Goal: Task Accomplishment & Management: Manage account settings

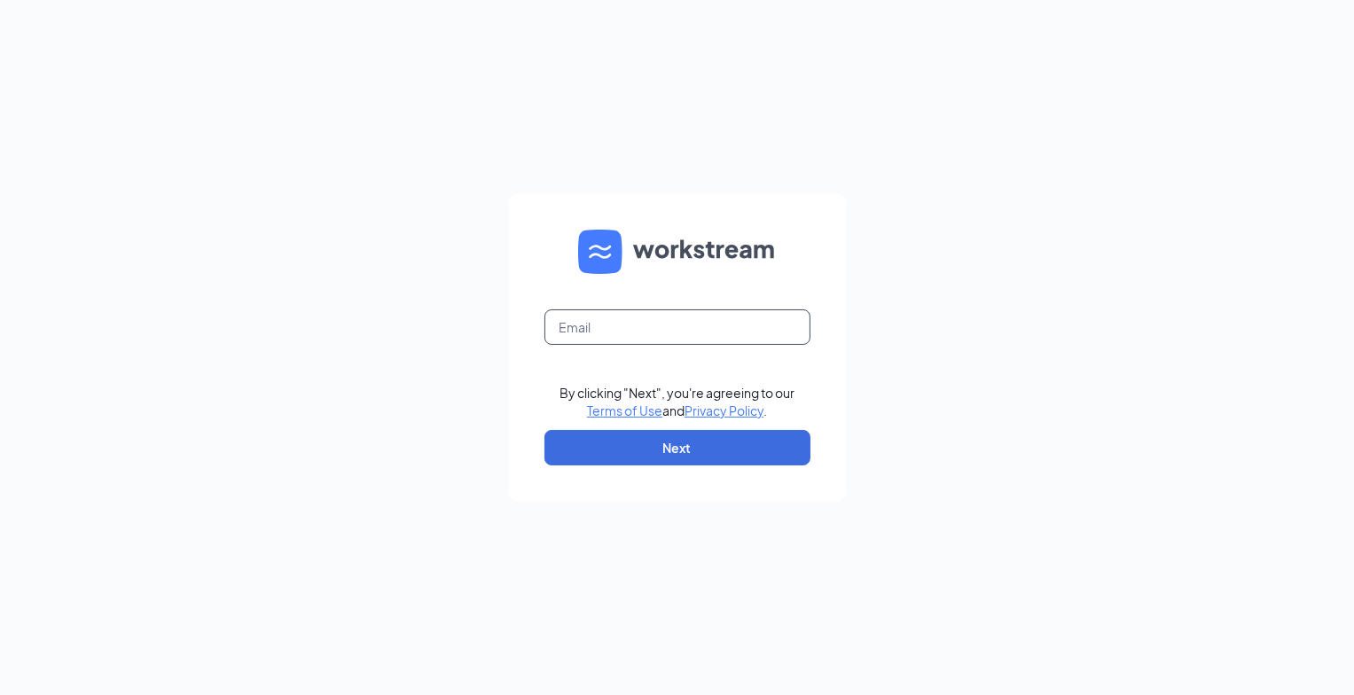
click at [723, 322] on input "text" at bounding box center [677, 326] width 266 height 35
type input "[EMAIL_ADDRESS][DOMAIN_NAME]"
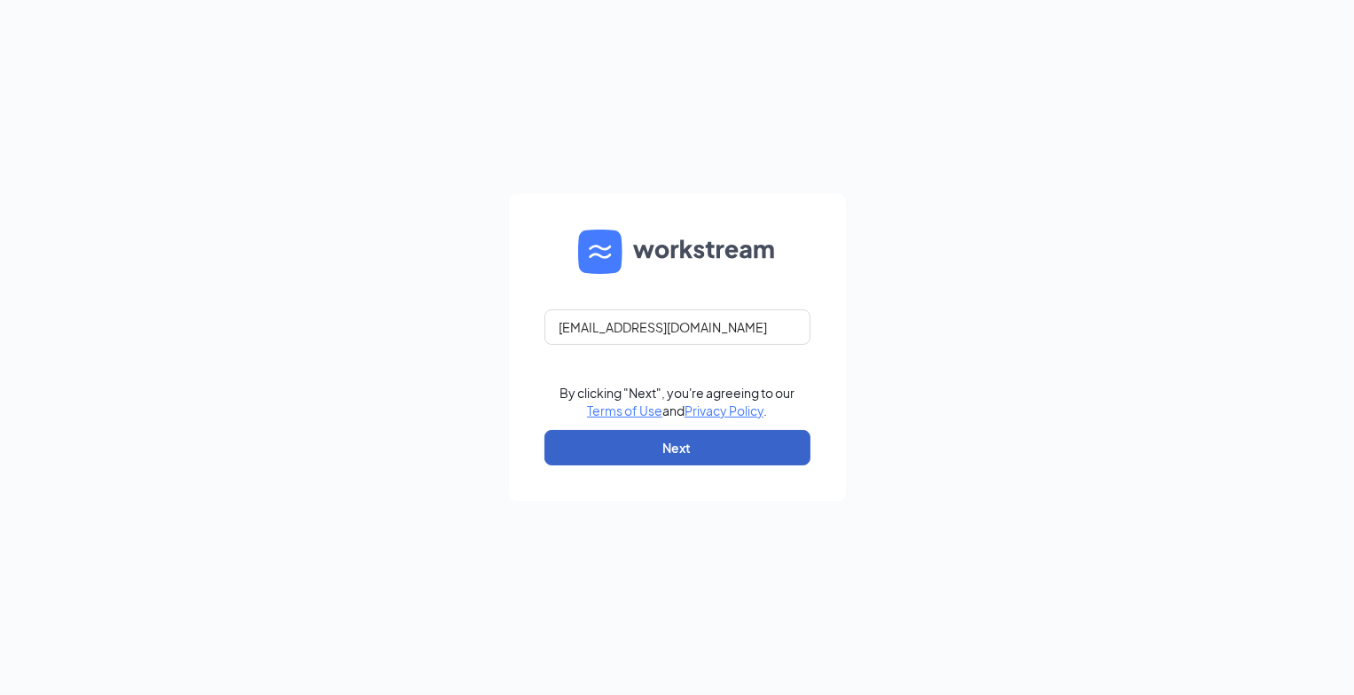
click at [670, 440] on button "Next" at bounding box center [677, 447] width 266 height 35
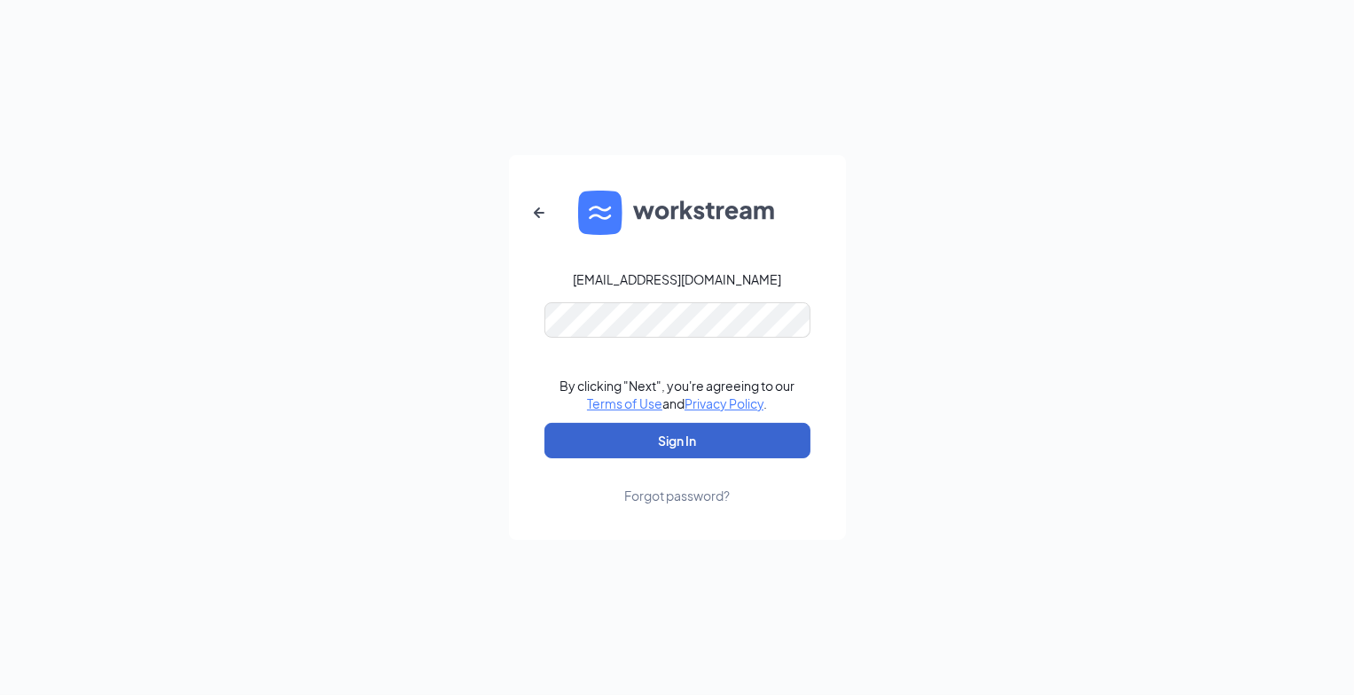
click at [688, 439] on button "Sign In" at bounding box center [677, 440] width 266 height 35
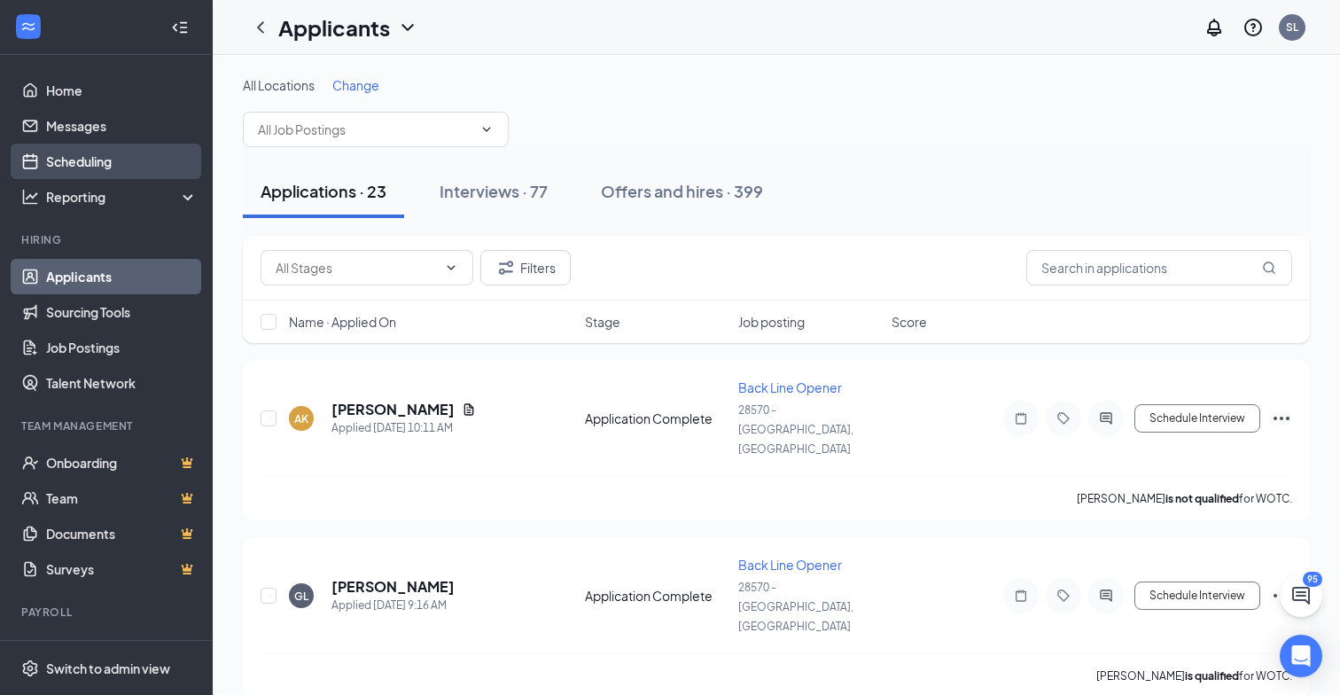
click at [76, 160] on link "Scheduling" at bounding box center [122, 161] width 152 height 35
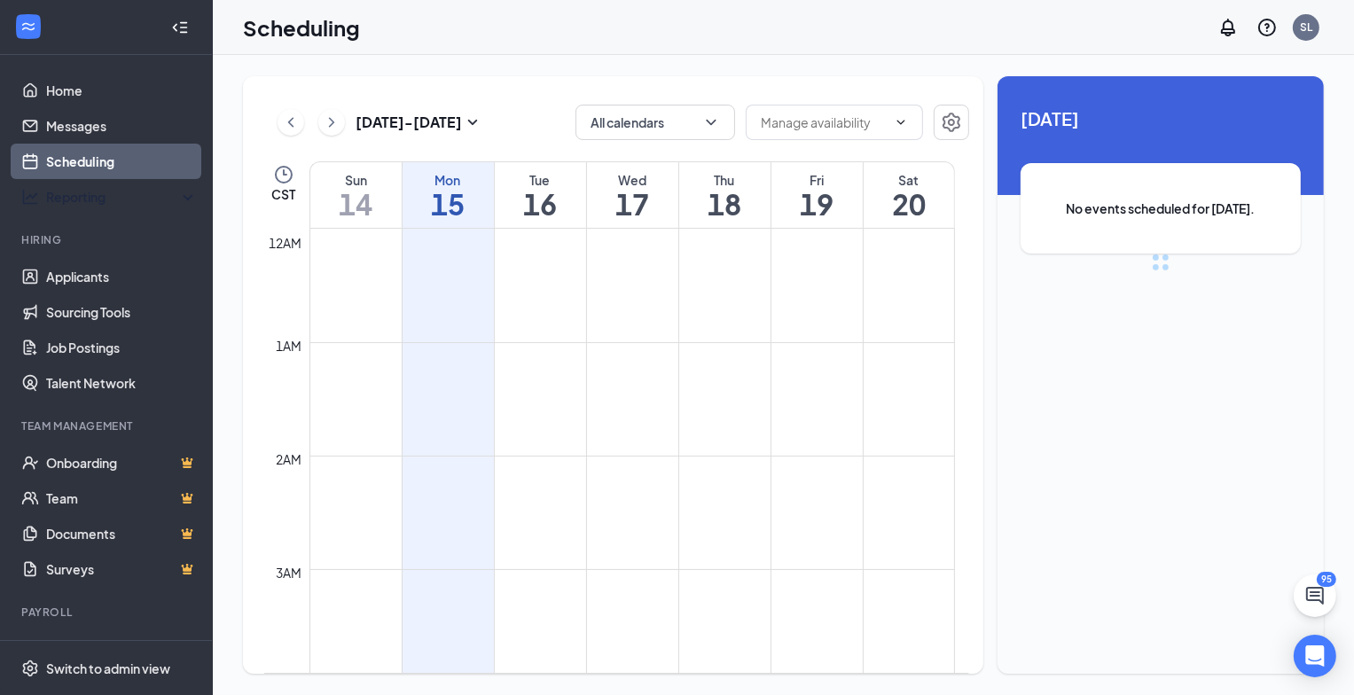
scroll to position [871, 0]
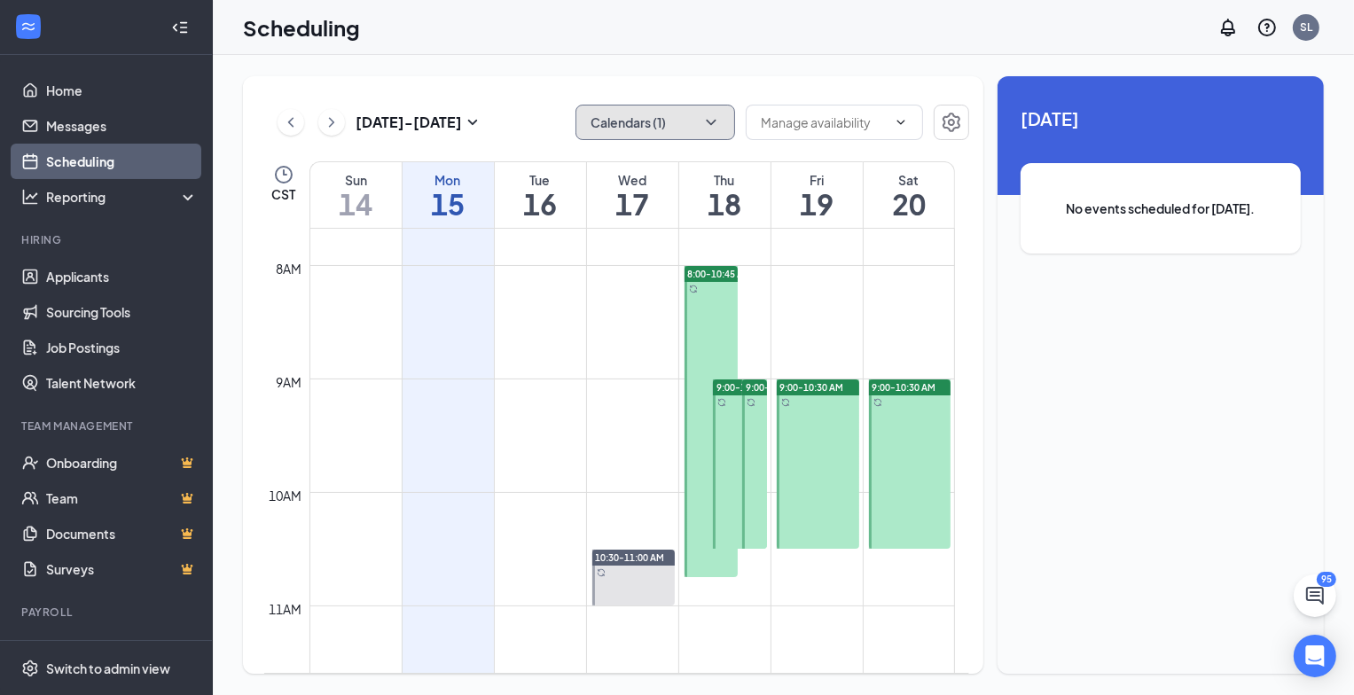
click at [723, 120] on button "Calendars (1)" at bounding box center [655, 122] width 160 height 35
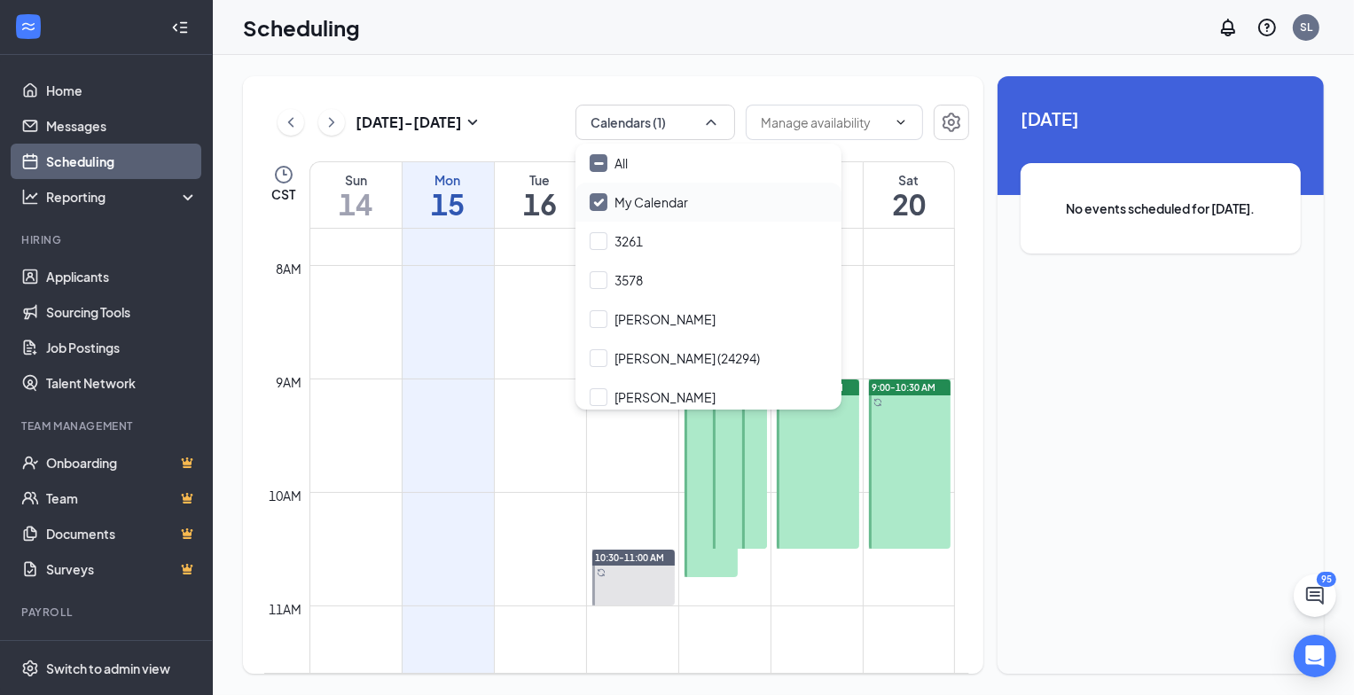
click at [596, 196] on input "My Calendar" at bounding box center [638, 202] width 98 height 18
checkbox input "true"
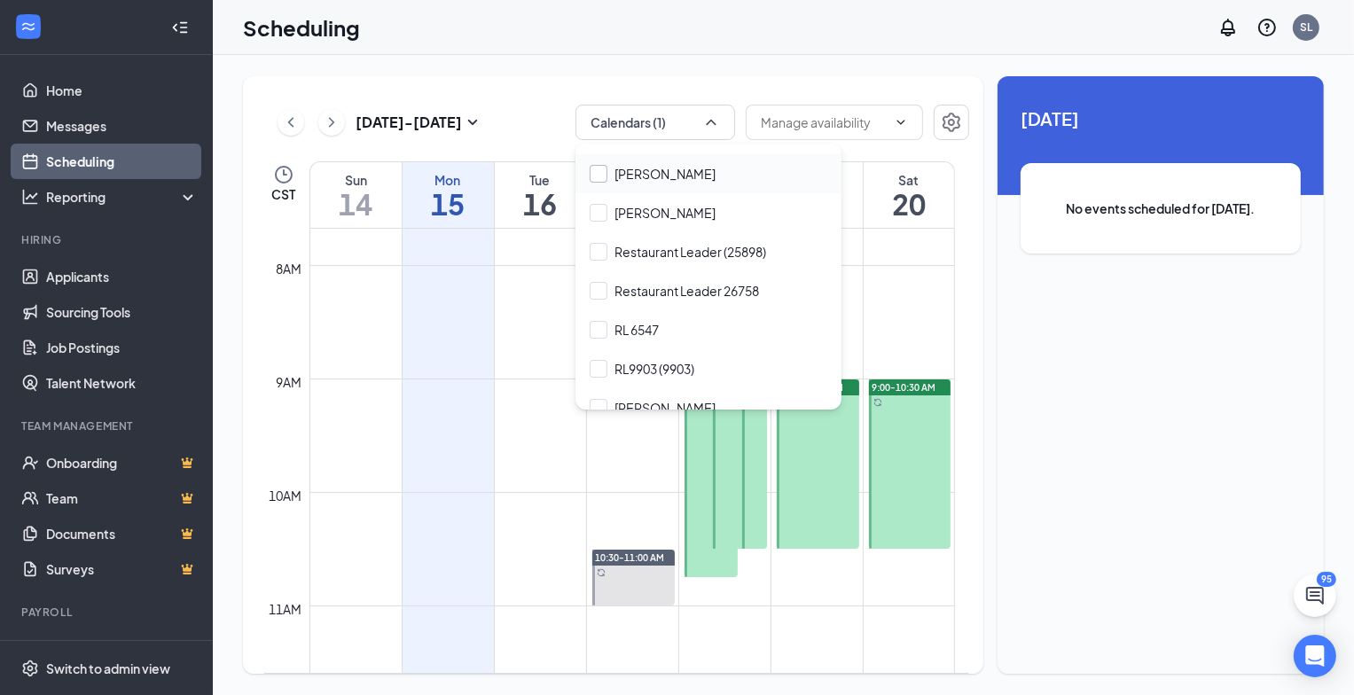
click at [599, 173] on input "Randina Weverstad" at bounding box center [652, 174] width 126 height 18
checkbox input "false"
checkbox input "true"
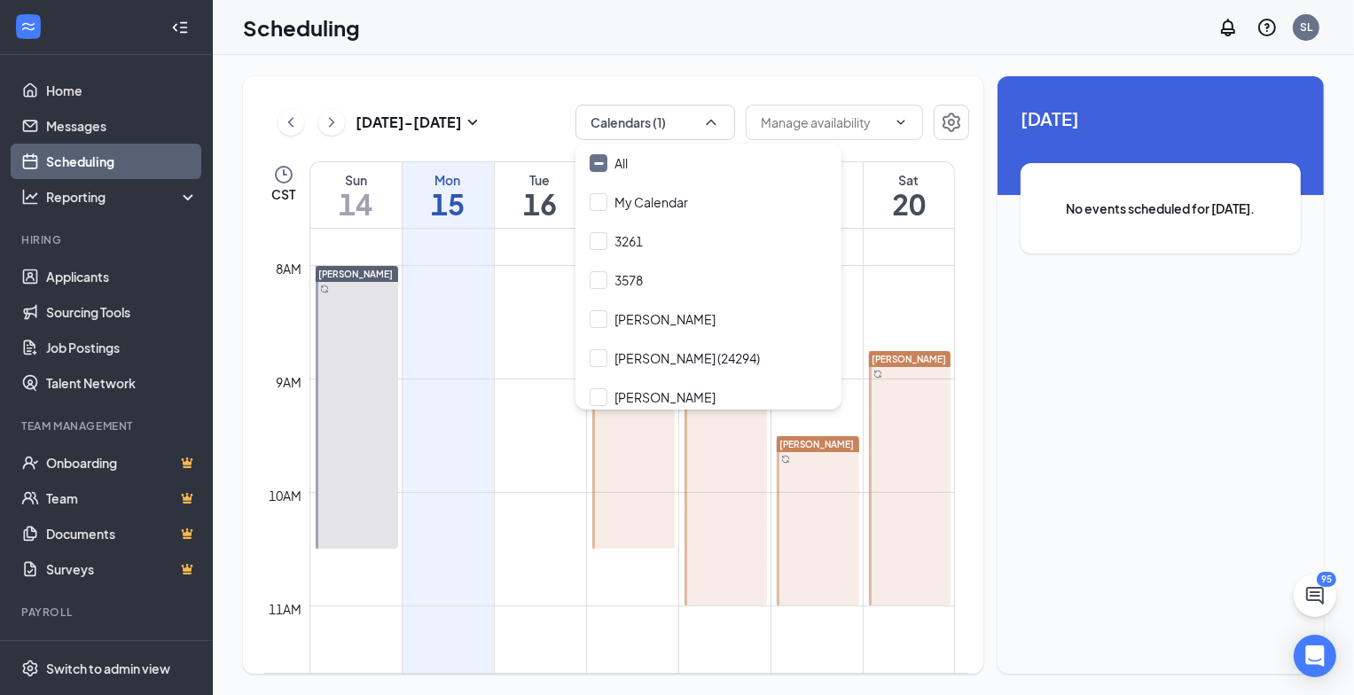
click at [522, 95] on div "Sep 14 - Sep 20 Calendars (1) CST Sun 14 Mon 15 Tue 16 Wed 17 Thu 18 Fri 19 Sat…" at bounding box center [613, 374] width 740 height 597
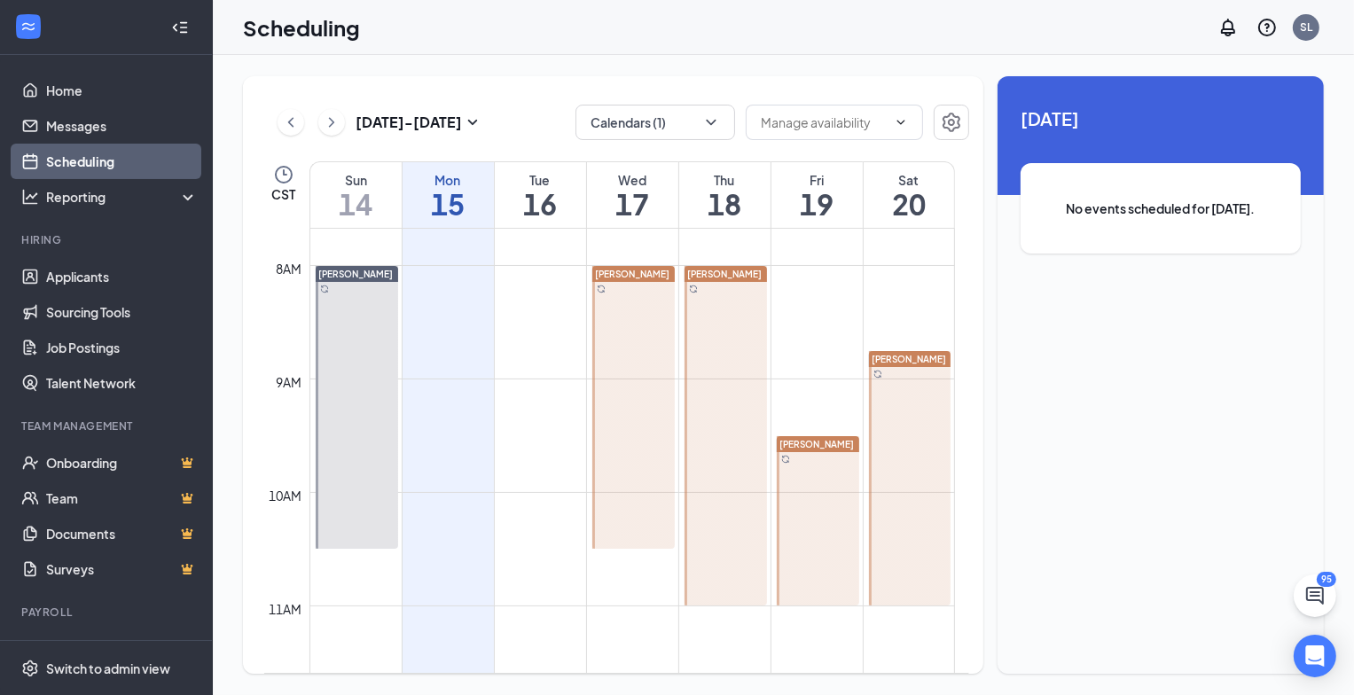
click at [340, 347] on div at bounding box center [357, 407] width 82 height 283
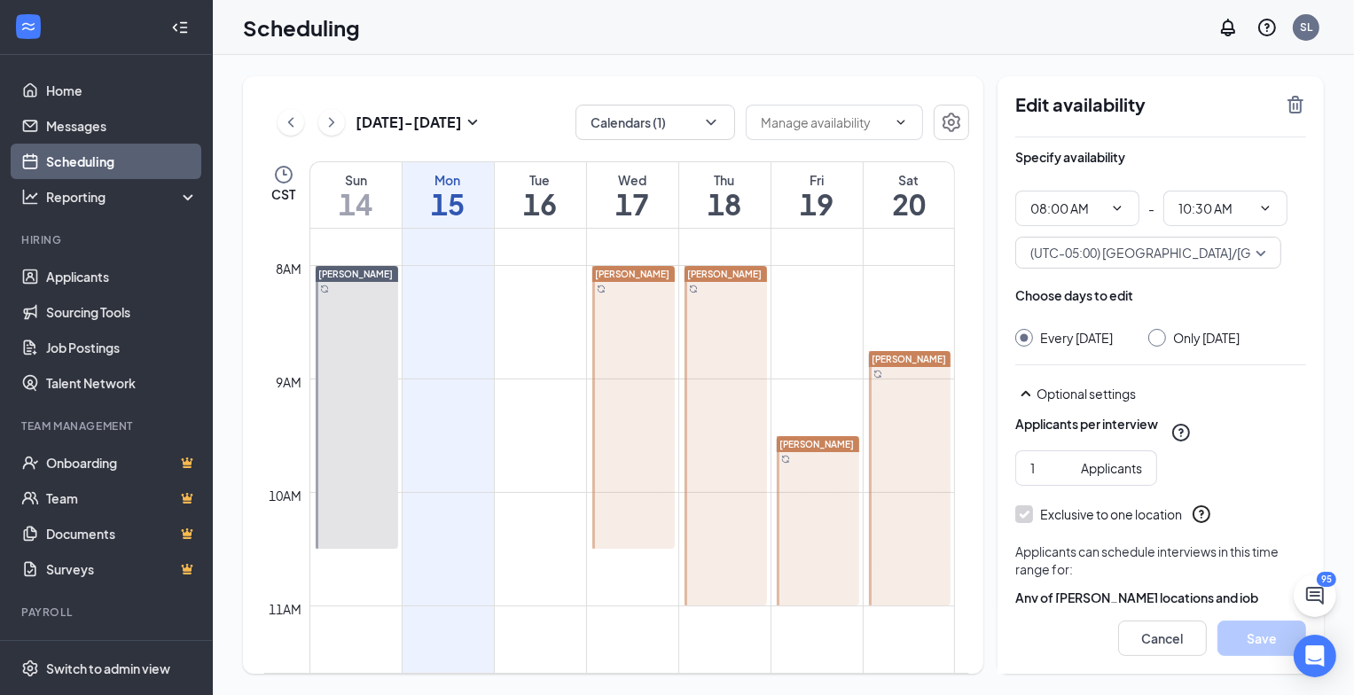
type input "08:00 AM"
type input "10:30 AM"
click at [1296, 100] on icon "TrashOutline" at bounding box center [1295, 105] width 16 height 18
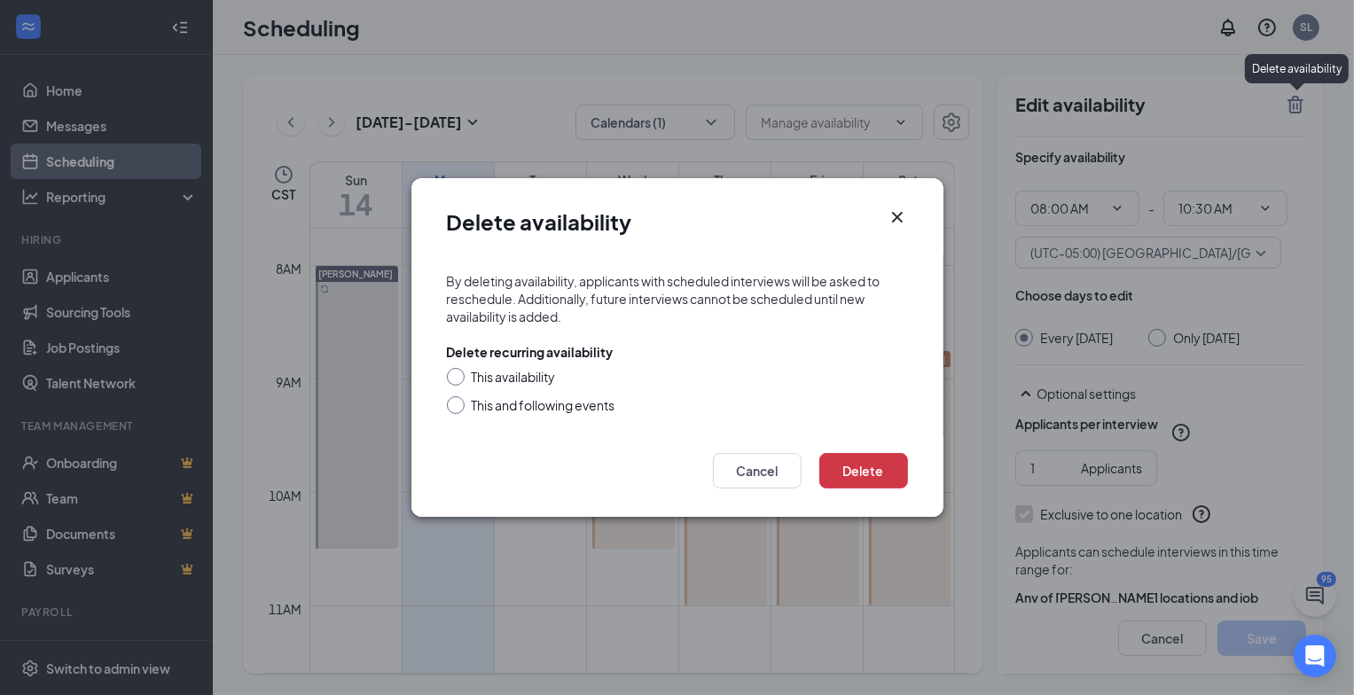
click at [457, 403] on input "This and following events" at bounding box center [453, 402] width 12 height 12
radio input "true"
click at [456, 376] on input "This availability" at bounding box center [453, 374] width 12 height 12
radio input "true"
radio input "false"
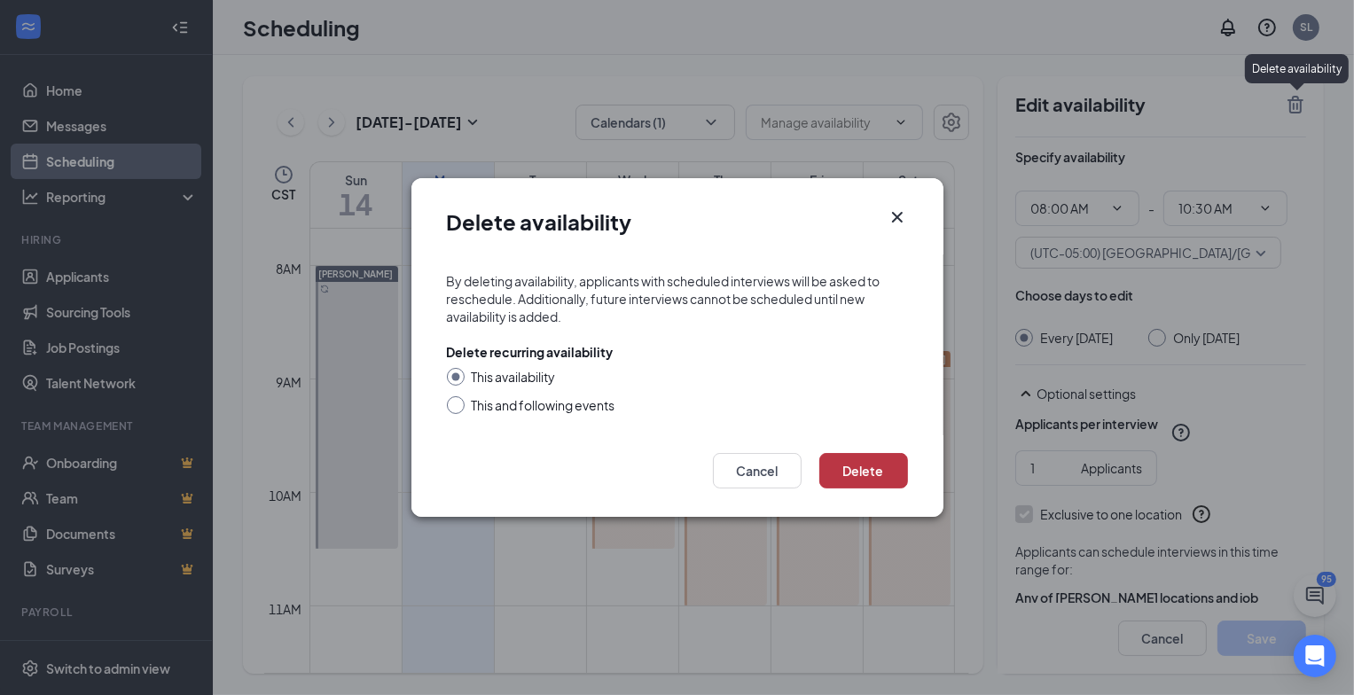
click at [862, 465] on button "Delete" at bounding box center [863, 470] width 89 height 35
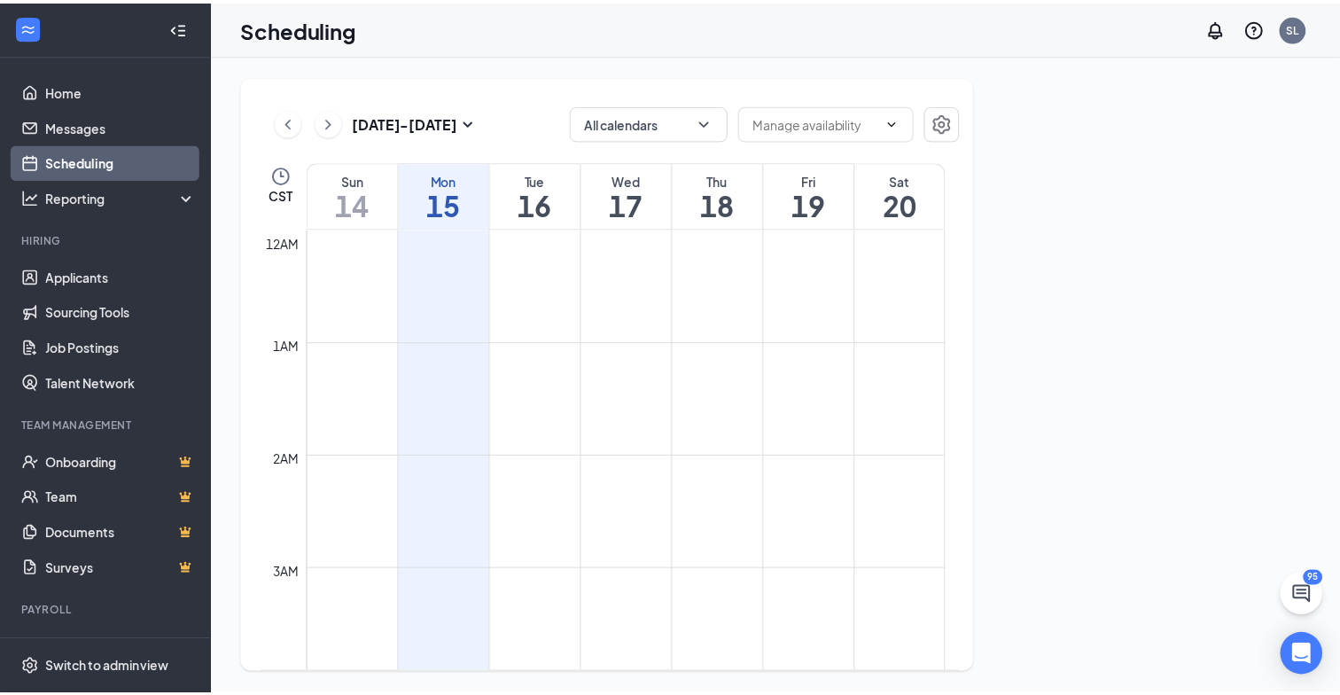
scroll to position [871, 0]
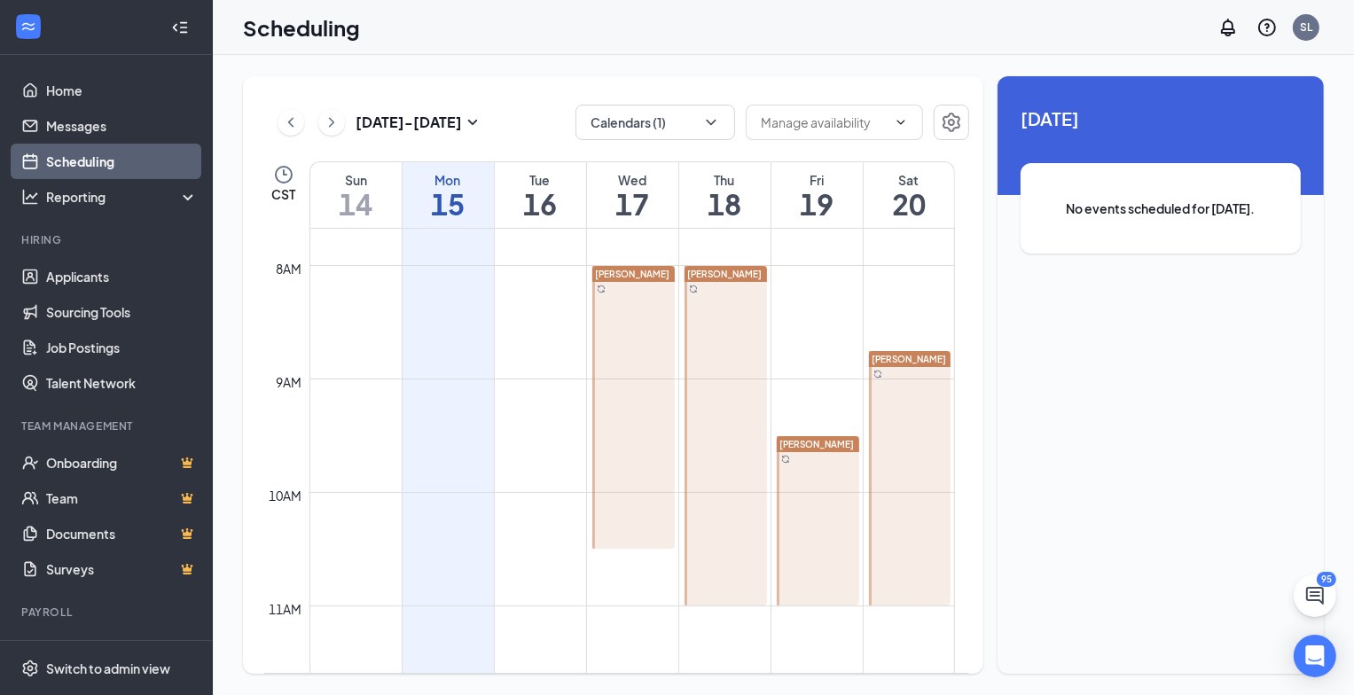
click at [628, 381] on div at bounding box center [633, 407] width 82 height 283
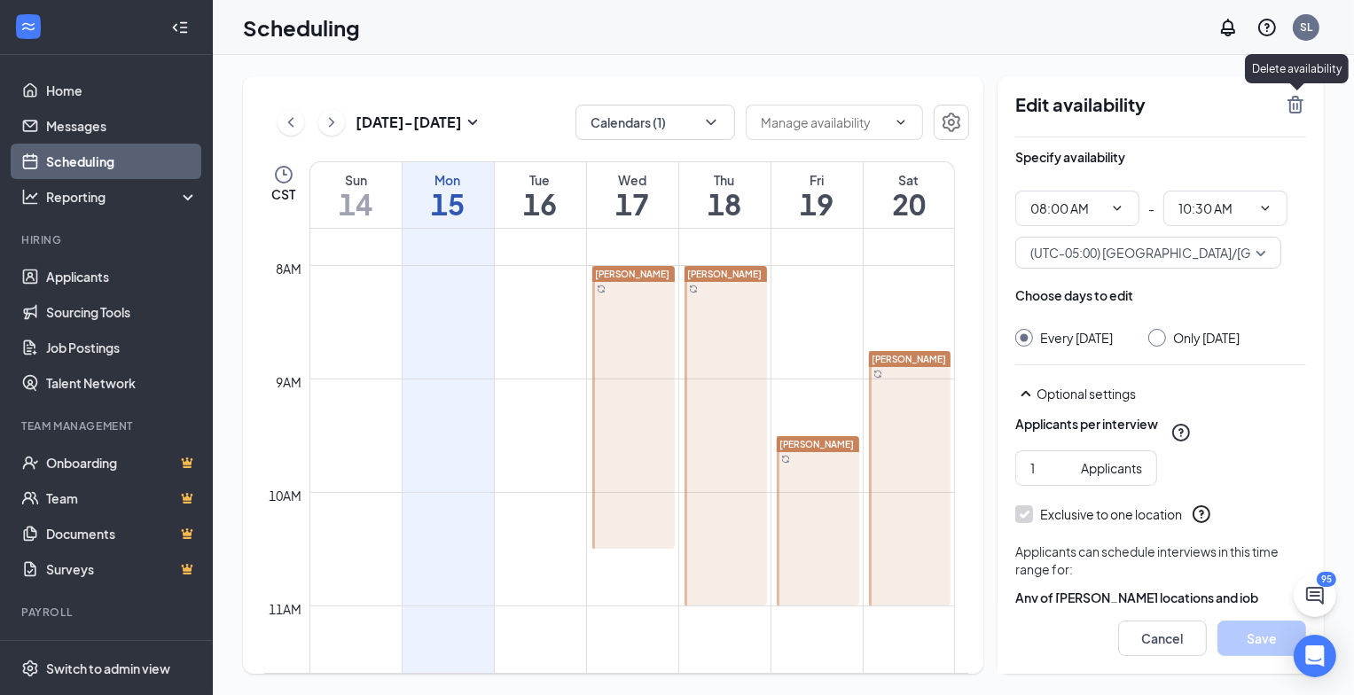
click at [1299, 107] on icon "TrashOutline" at bounding box center [1294, 104] width 21 height 21
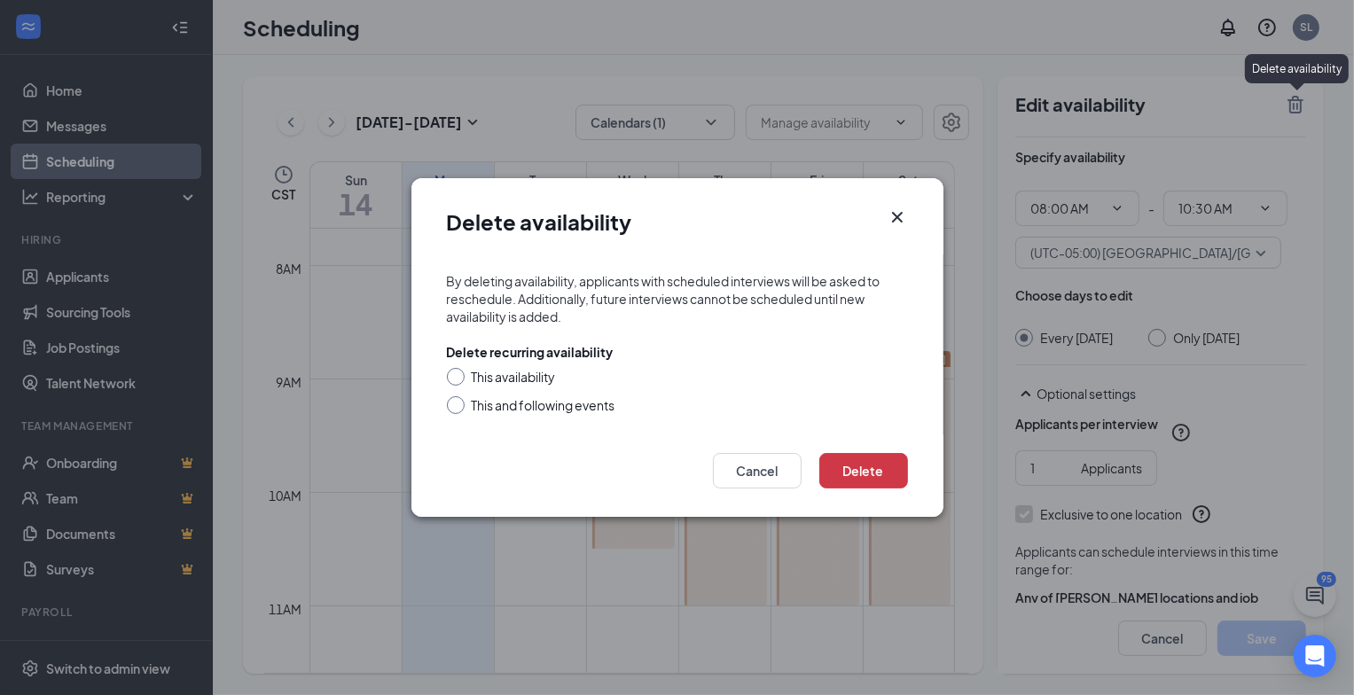
click at [478, 373] on div "This availability" at bounding box center [514, 377] width 84 height 18
click at [459, 373] on input "This availability" at bounding box center [453, 374] width 12 height 12
radio input "true"
click at [847, 465] on button "Delete" at bounding box center [863, 470] width 89 height 35
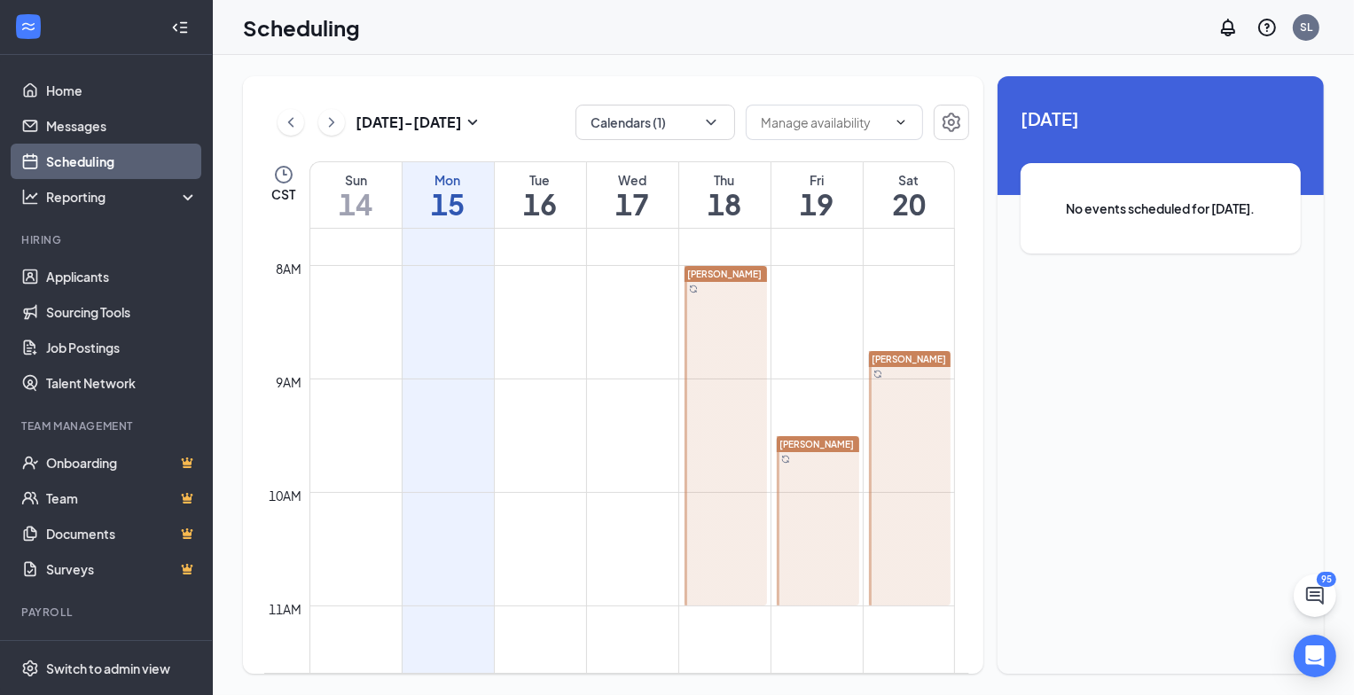
click at [760, 441] on div at bounding box center [725, 435] width 82 height 339
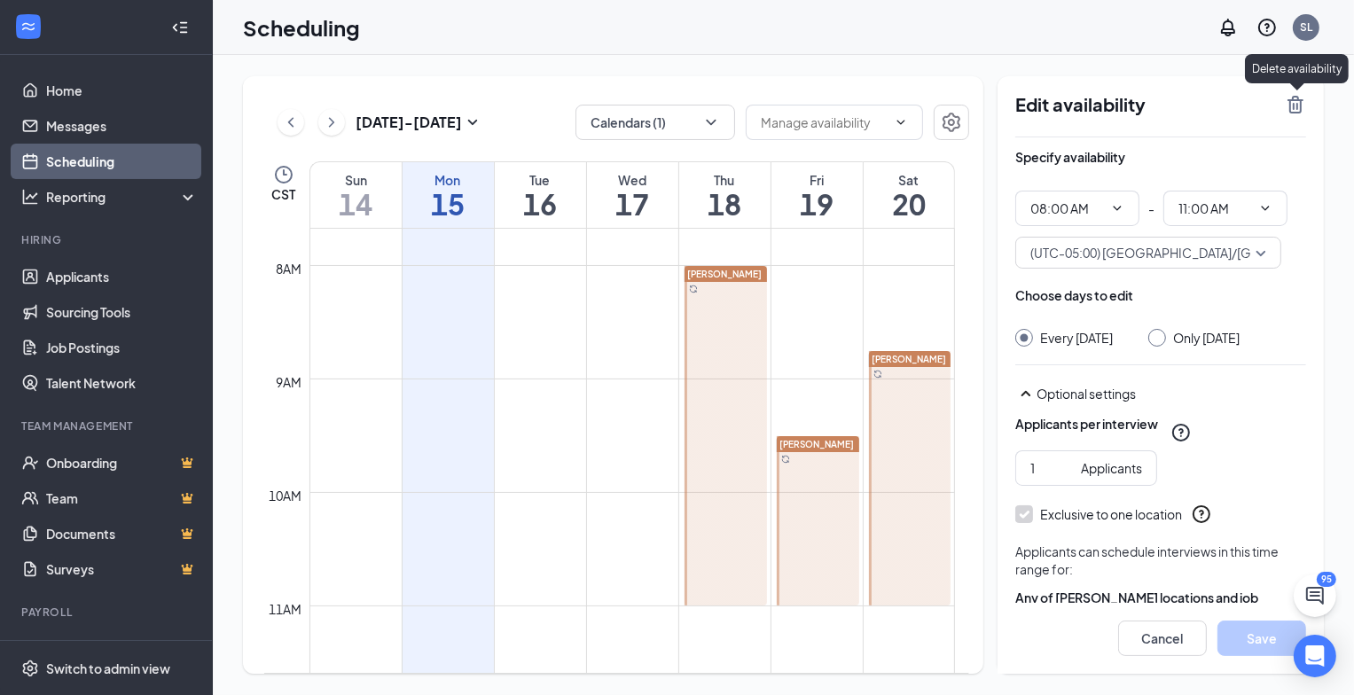
click at [1299, 103] on icon "TrashOutline" at bounding box center [1295, 105] width 16 height 18
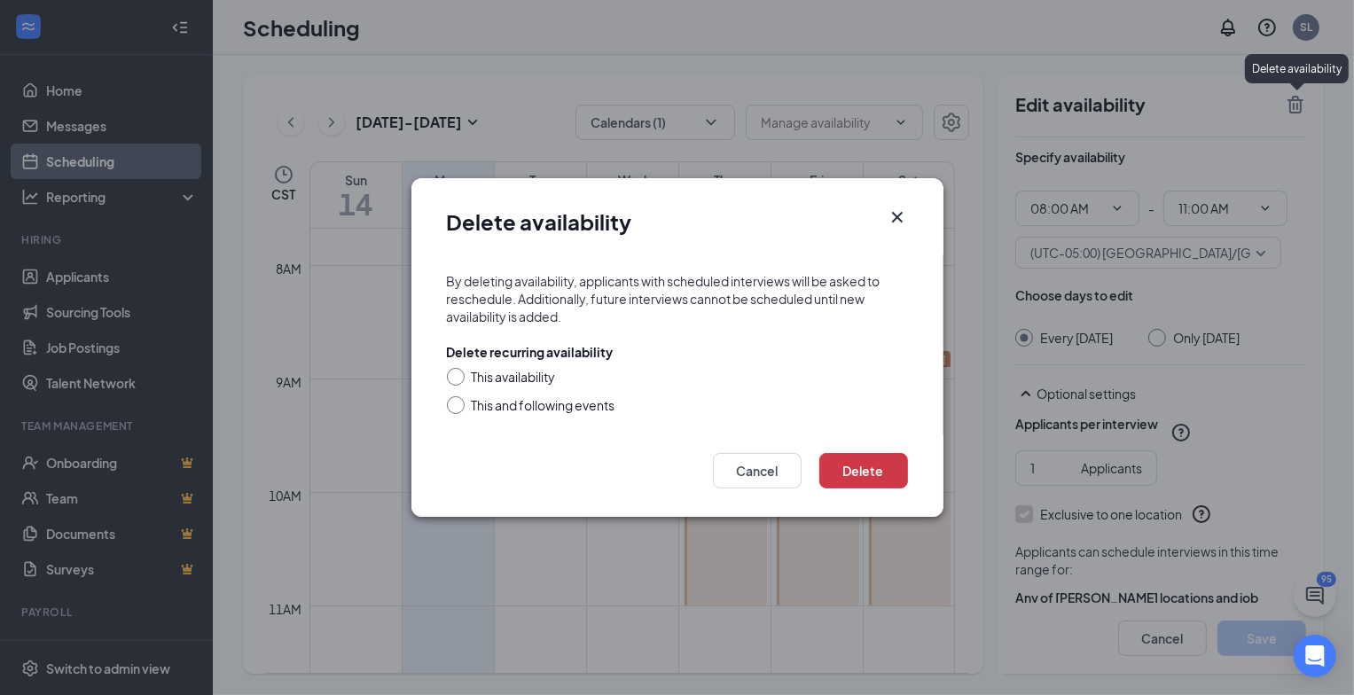
click at [519, 371] on div "This availability" at bounding box center [514, 377] width 84 height 18
click at [459, 371] on input "This availability" at bounding box center [453, 374] width 12 height 12
radio input "true"
click at [839, 463] on button "Delete" at bounding box center [863, 470] width 89 height 35
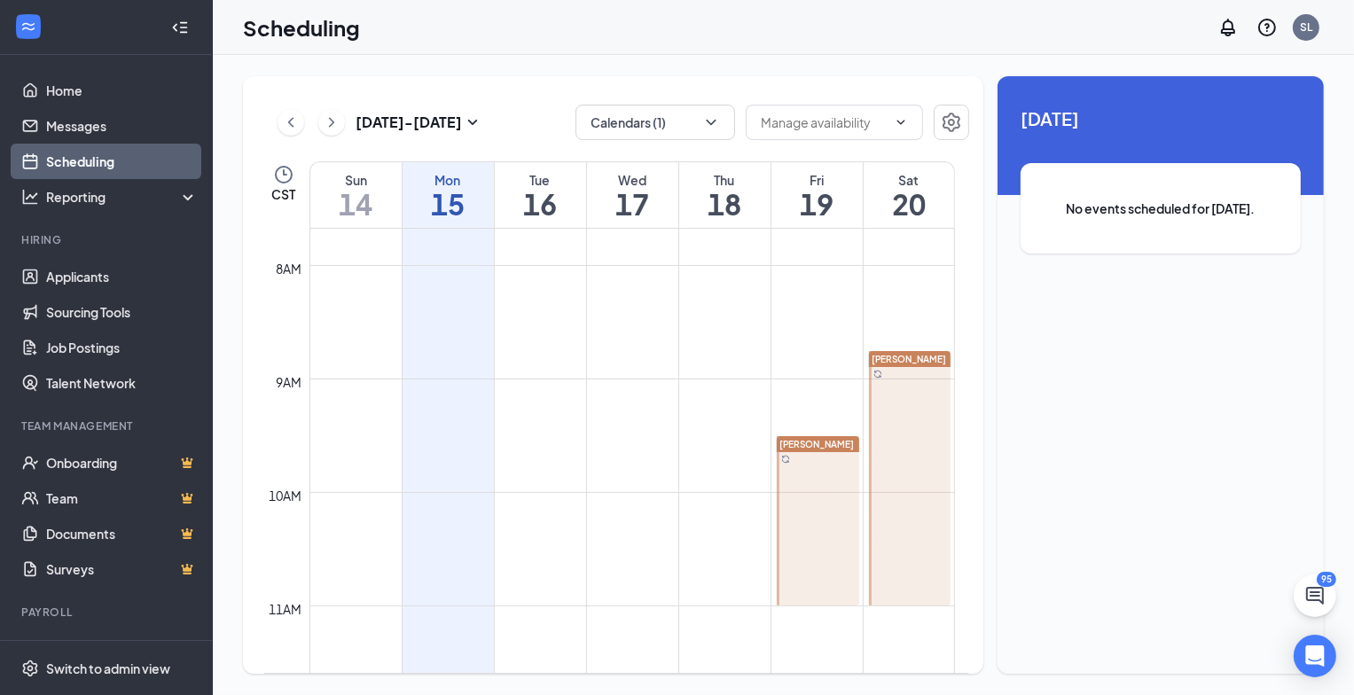
click at [791, 495] on div at bounding box center [817, 520] width 82 height 169
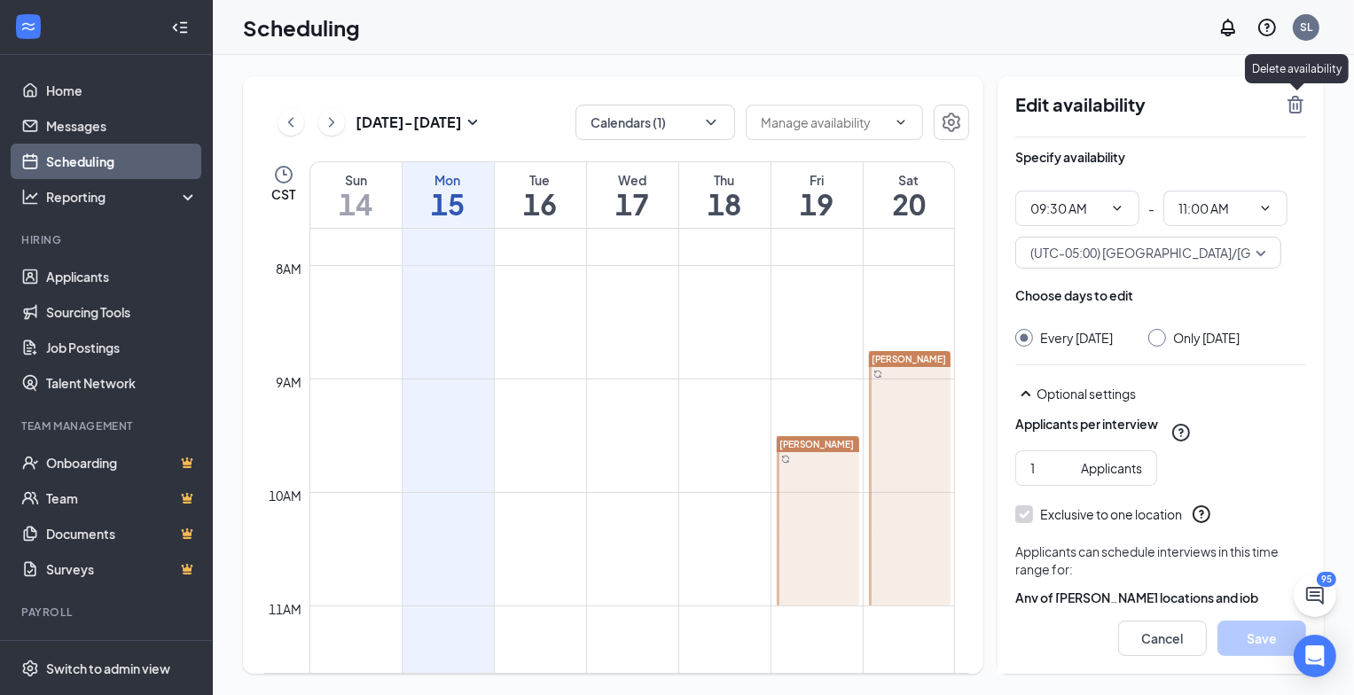
click at [1298, 107] on icon "TrashOutline" at bounding box center [1294, 104] width 21 height 21
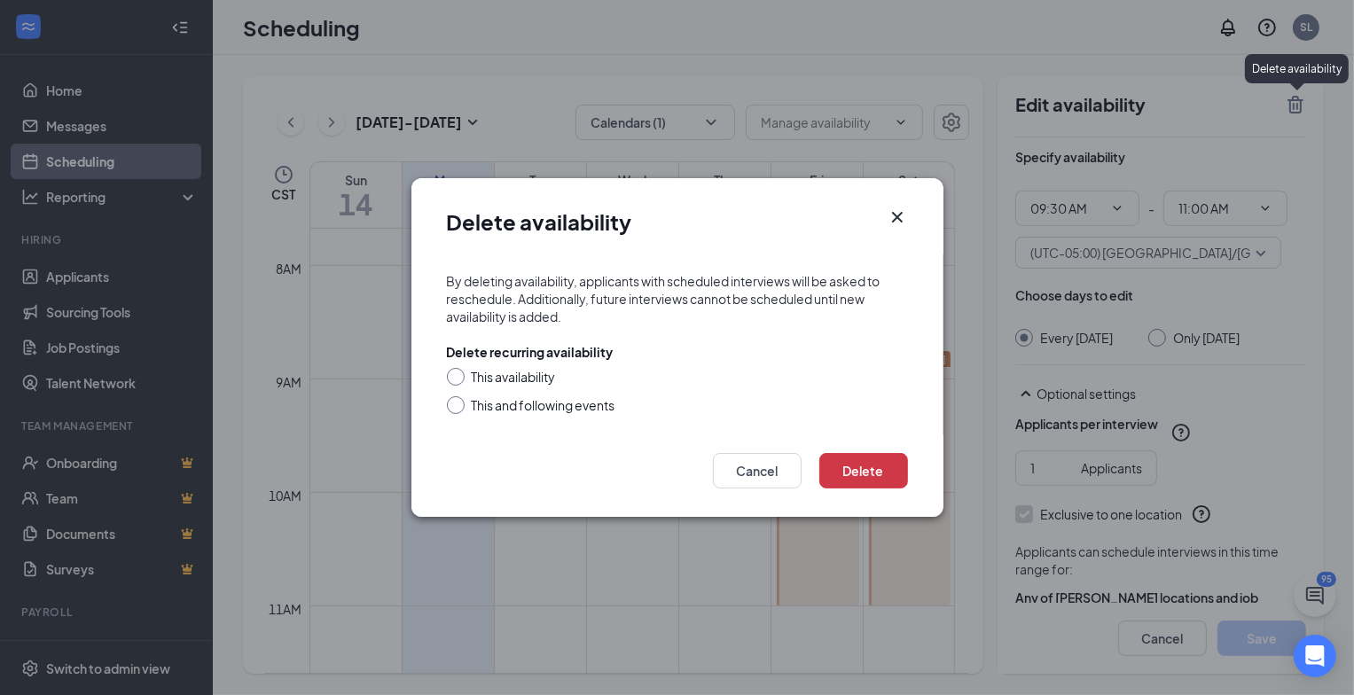
click at [455, 373] on input "This availability" at bounding box center [453, 374] width 12 height 12
radio input "true"
click at [887, 466] on button "Delete" at bounding box center [863, 470] width 89 height 35
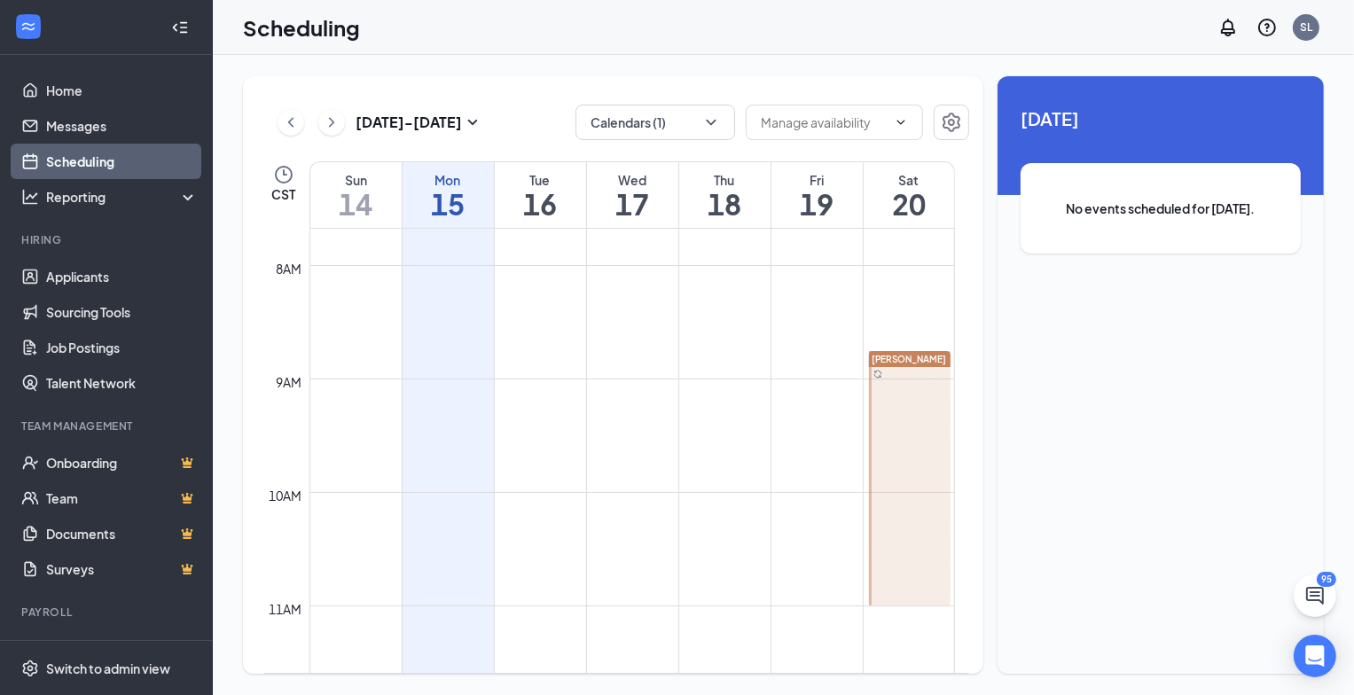
click at [908, 452] on div at bounding box center [910, 478] width 82 height 254
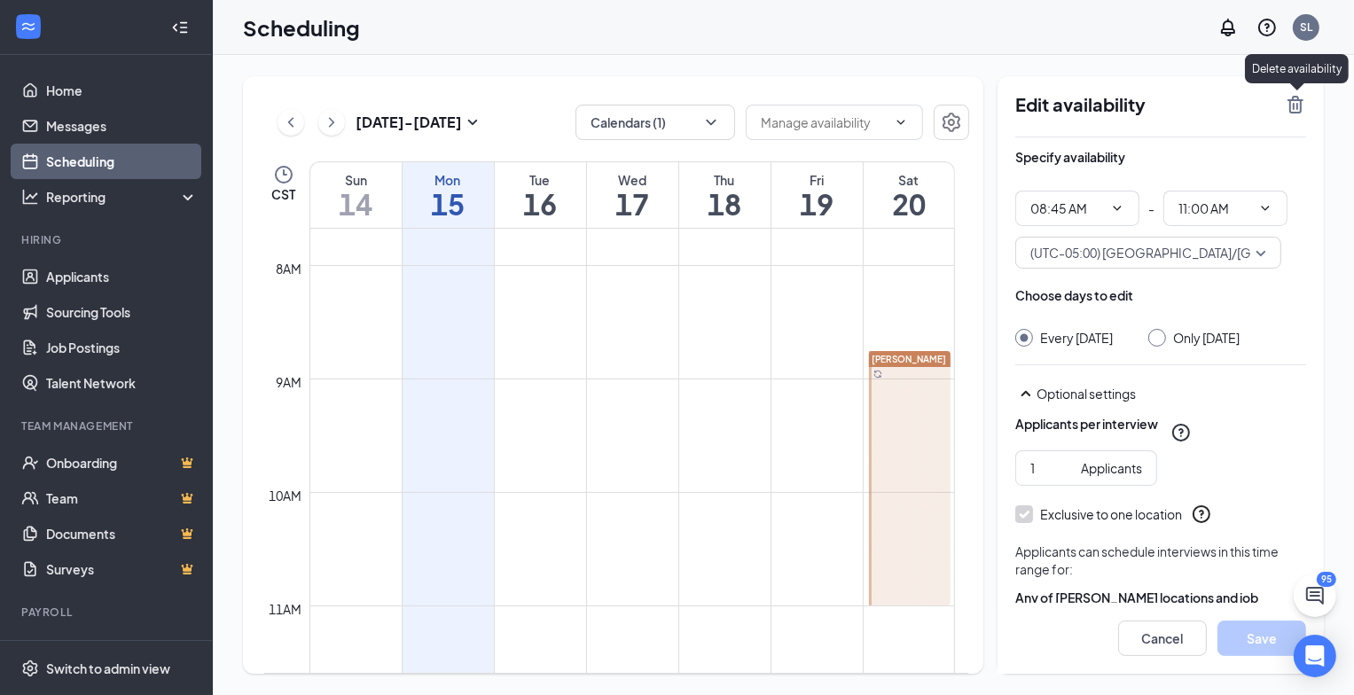
click at [1298, 102] on icon "TrashOutline" at bounding box center [1294, 104] width 21 height 21
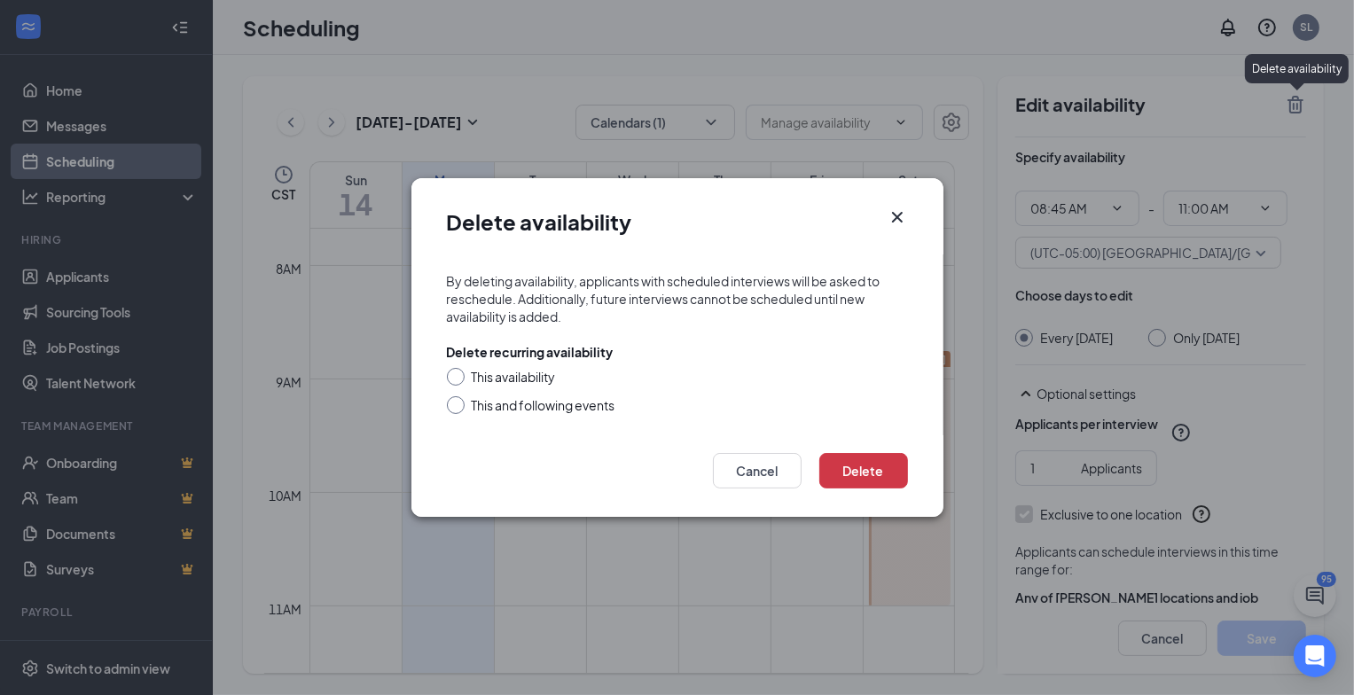
click at [452, 369] on input "This availability" at bounding box center [453, 374] width 12 height 12
radio input "true"
click at [839, 465] on button "Delete" at bounding box center [863, 470] width 89 height 35
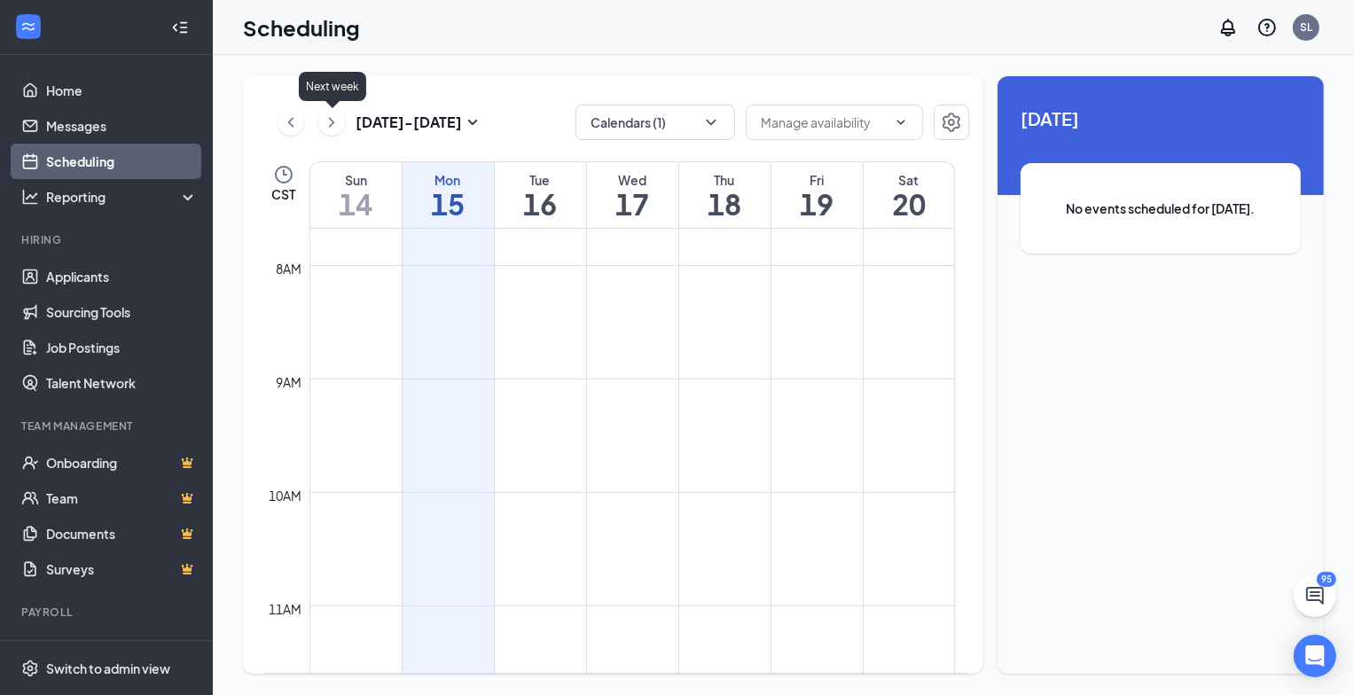
click at [327, 121] on icon "ChevronRight" at bounding box center [332, 122] width 18 height 21
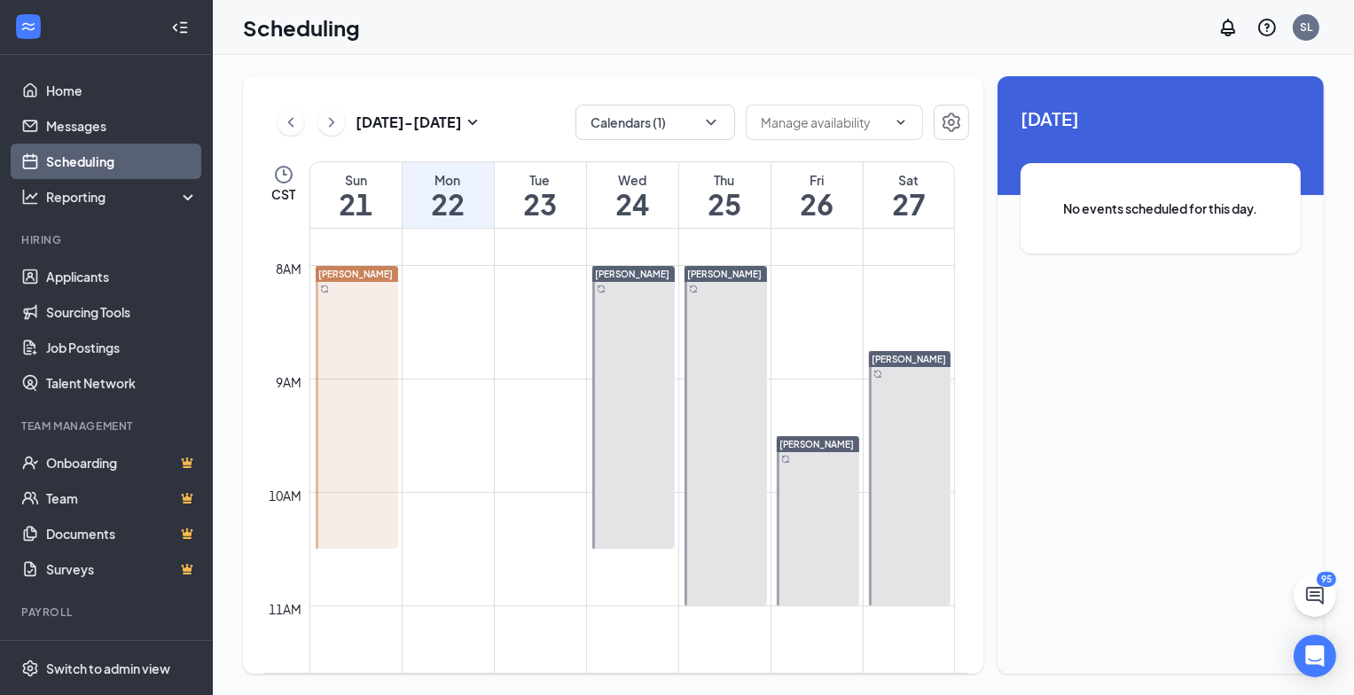
click at [358, 357] on div at bounding box center [357, 407] width 82 height 283
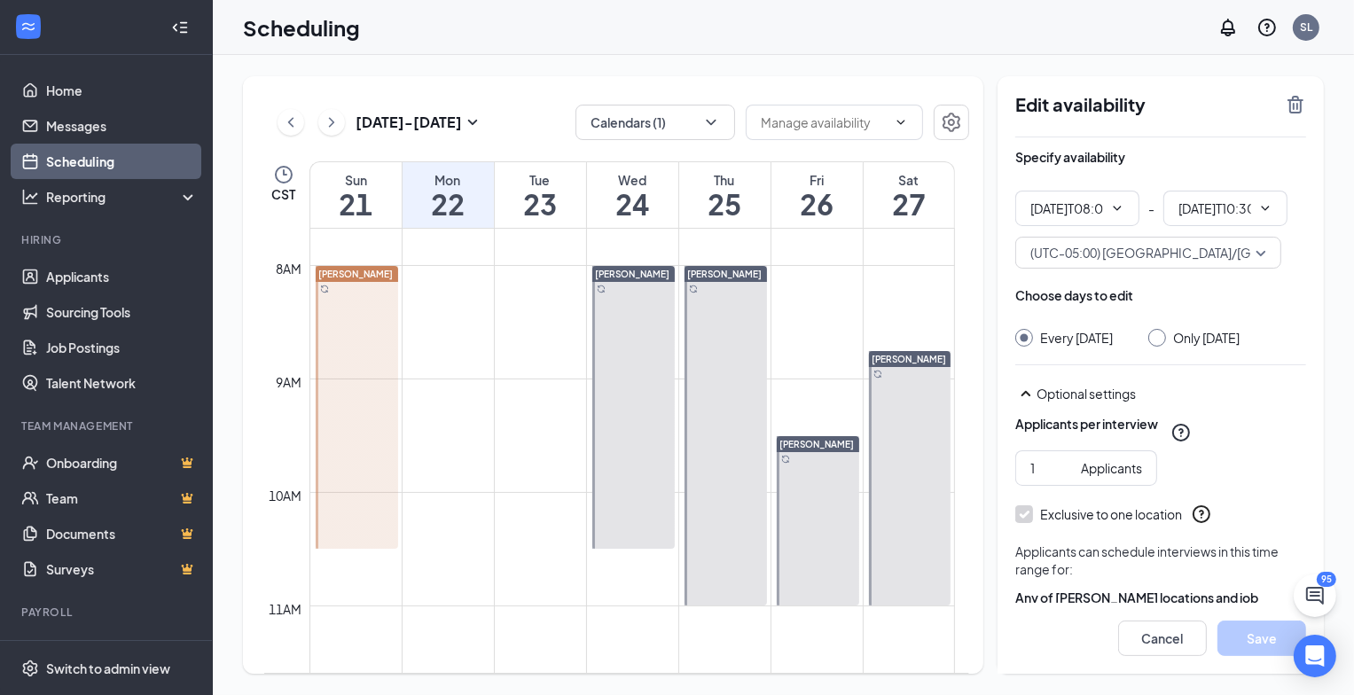
type input "08:00 AM"
type input "10:30 AM"
click at [1294, 106] on icon "TrashOutline" at bounding box center [1295, 105] width 16 height 18
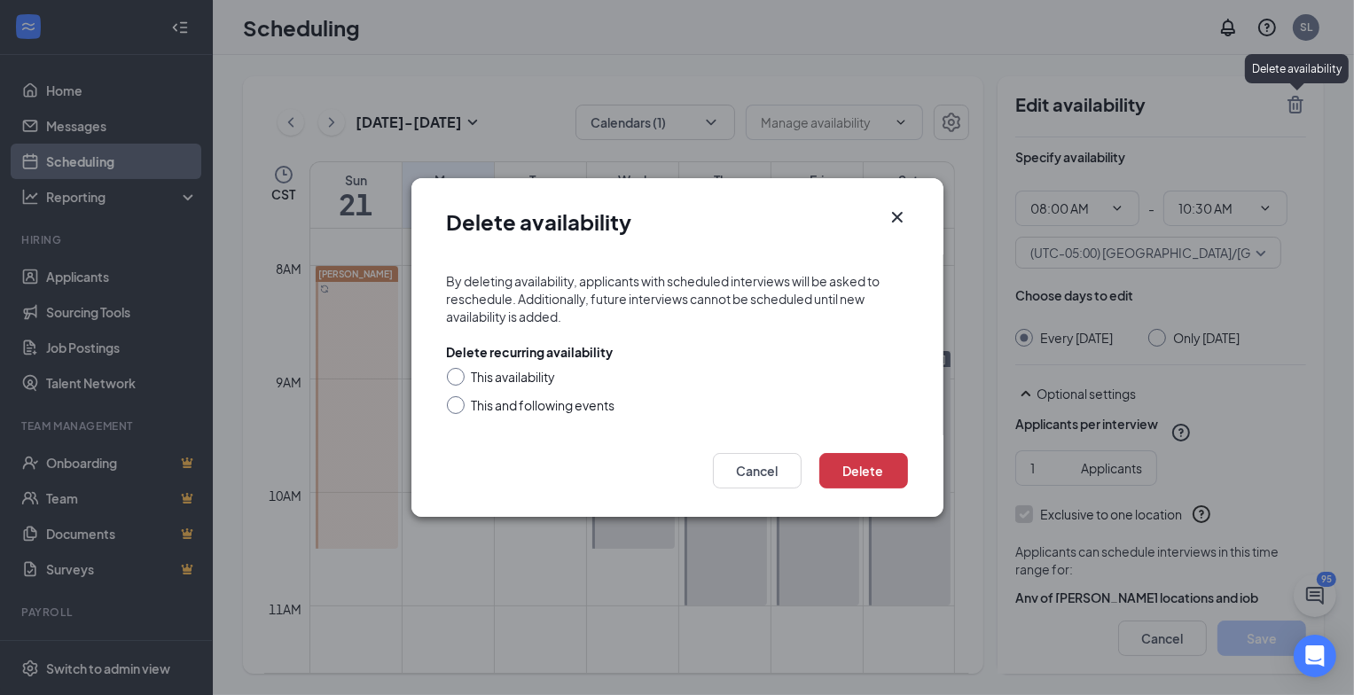
click at [454, 371] on input "This availability" at bounding box center [453, 374] width 12 height 12
radio input "true"
click at [842, 467] on button "Delete" at bounding box center [863, 470] width 89 height 35
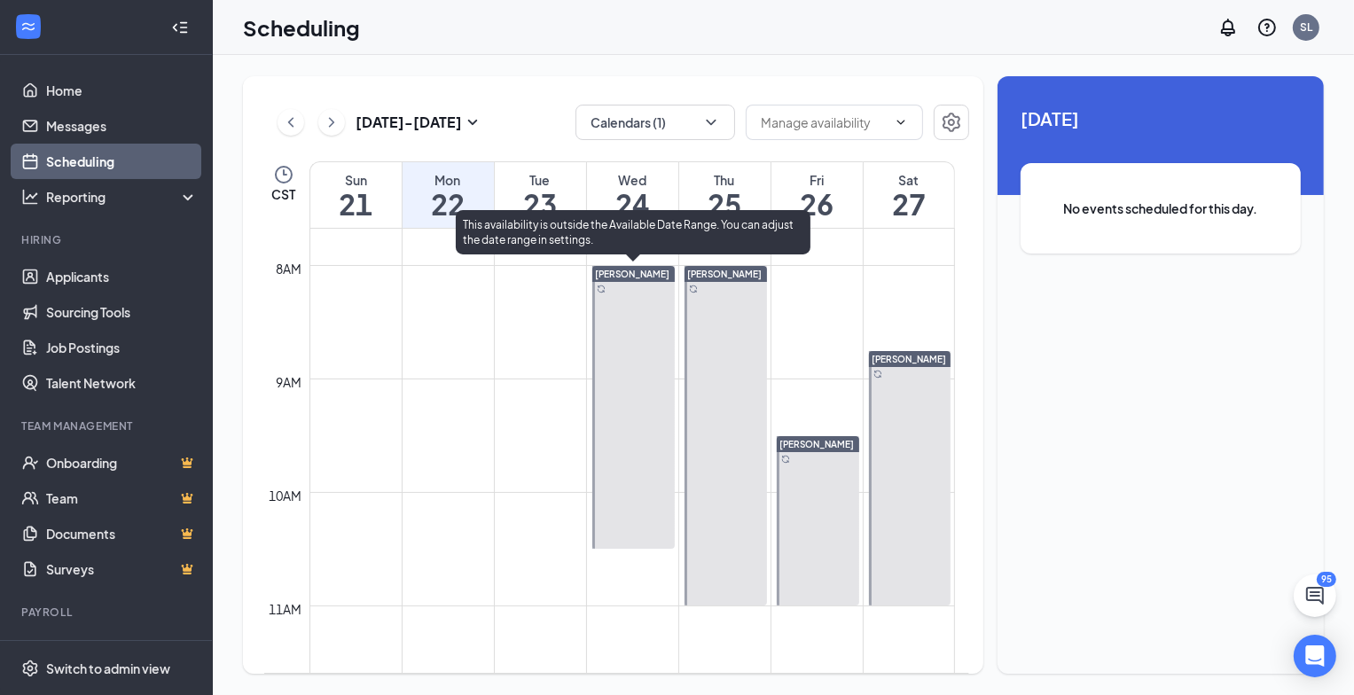
click at [635, 451] on div at bounding box center [633, 407] width 82 height 283
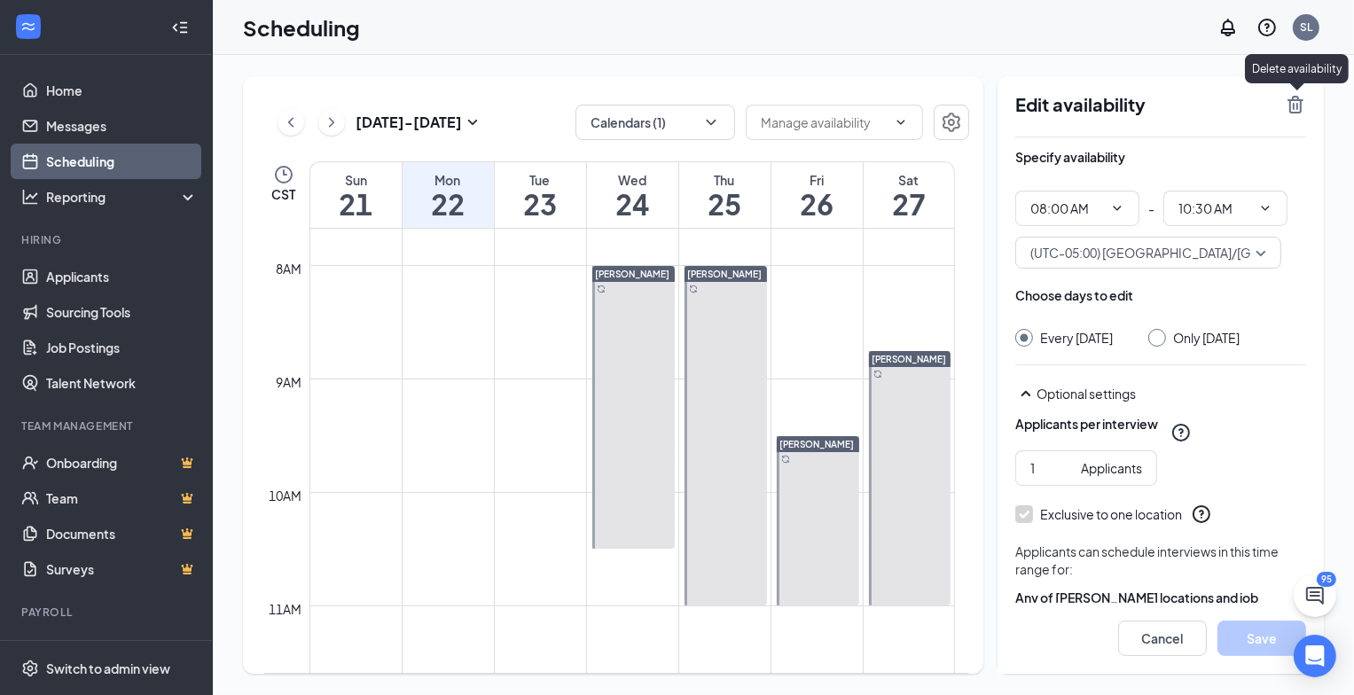
click at [1297, 107] on icon "TrashOutline" at bounding box center [1295, 105] width 16 height 18
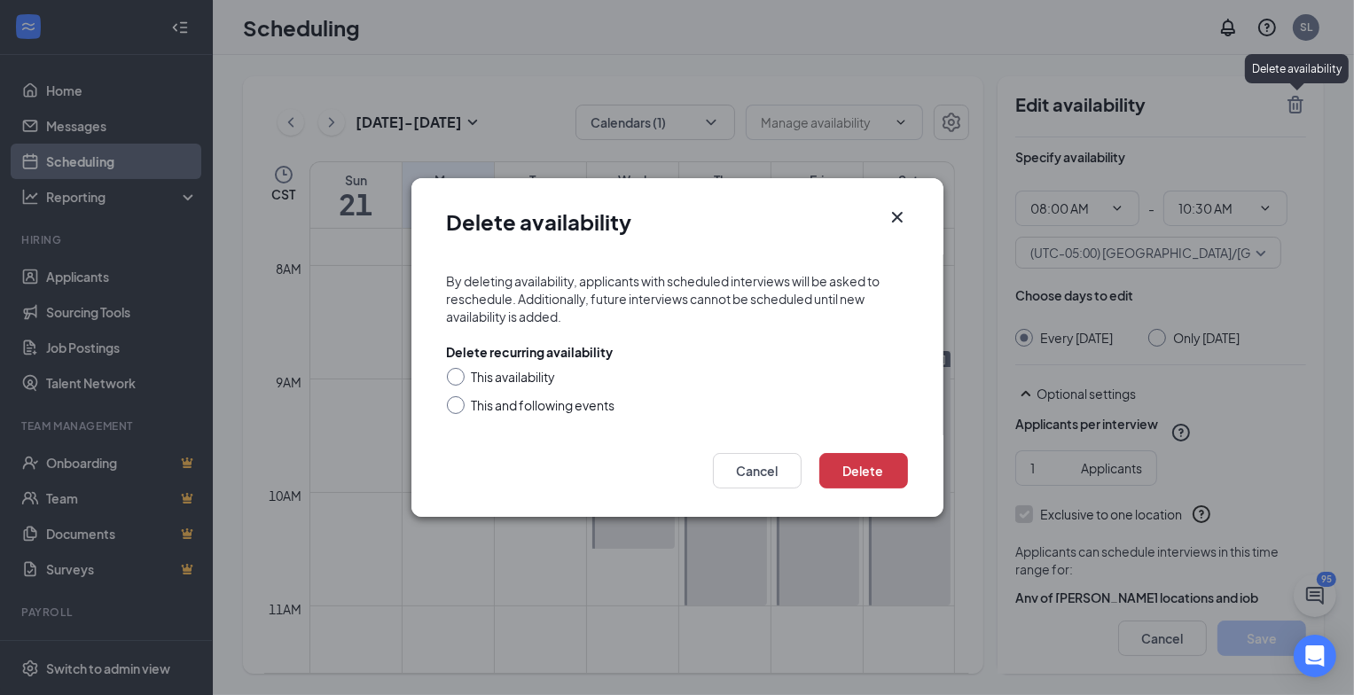
click at [503, 375] on div "This availability" at bounding box center [514, 377] width 84 height 18
click at [459, 375] on input "This availability" at bounding box center [453, 374] width 12 height 12
radio input "true"
click at [844, 464] on button "Delete" at bounding box center [863, 470] width 89 height 35
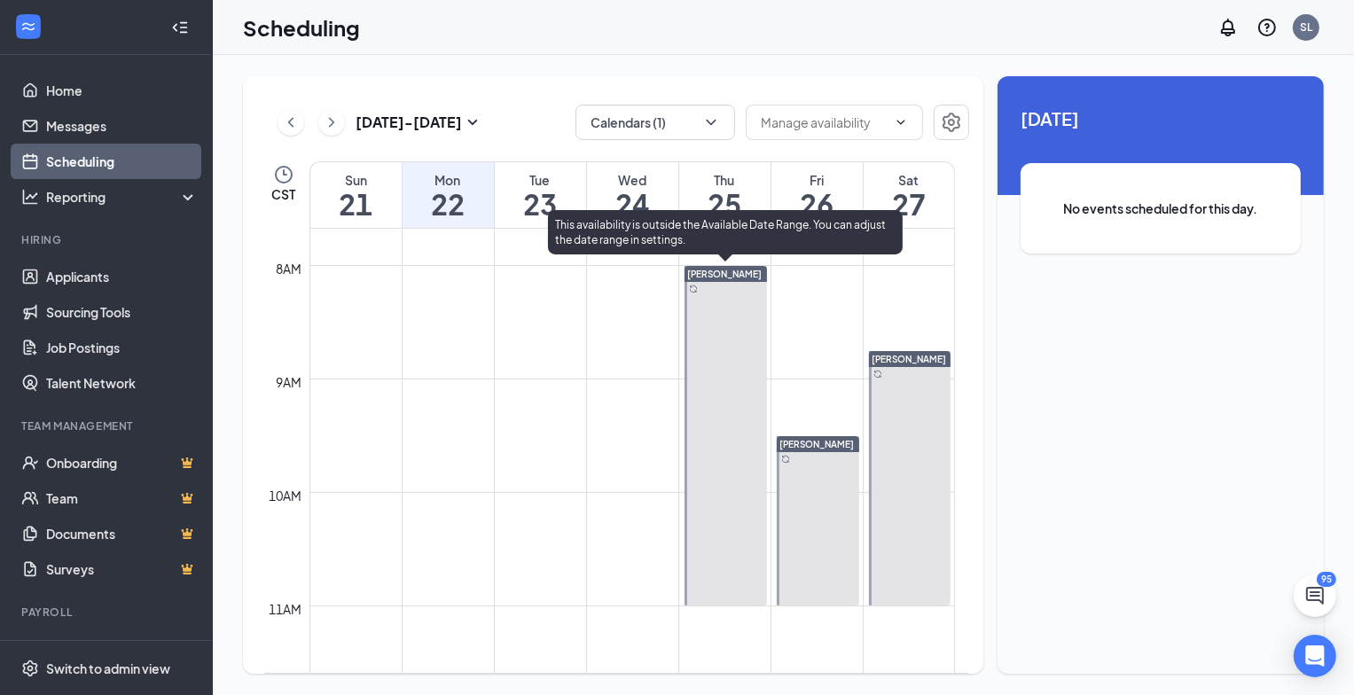
click at [733, 450] on div at bounding box center [725, 435] width 82 height 339
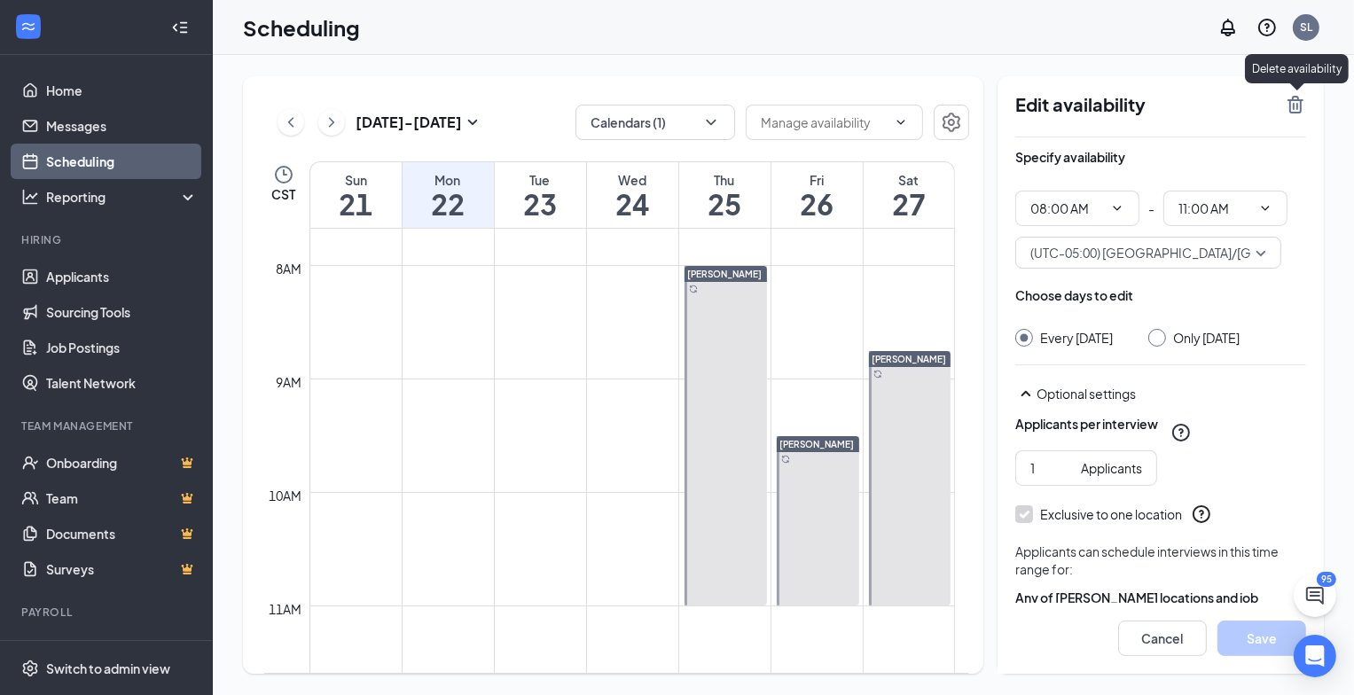
click at [1298, 104] on icon "TrashOutline" at bounding box center [1295, 105] width 16 height 18
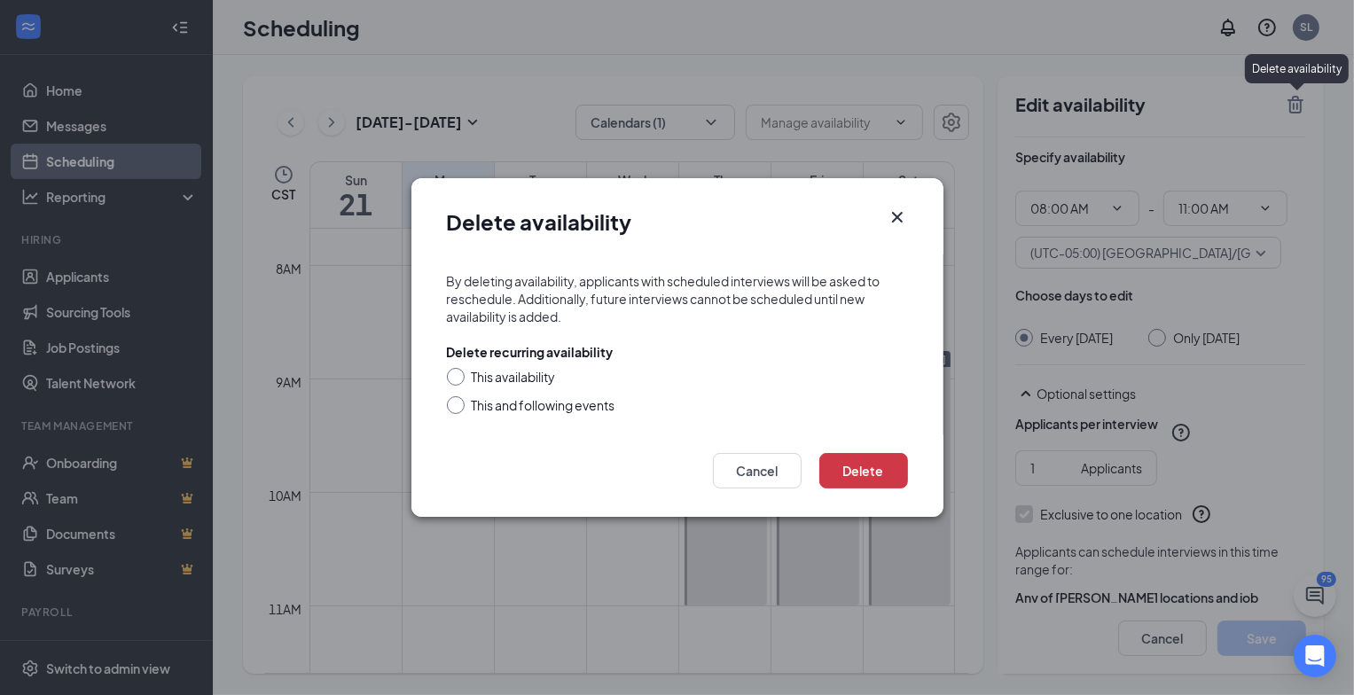
click at [488, 378] on div "This availability" at bounding box center [514, 377] width 84 height 18
click at [459, 378] on input "This availability" at bounding box center [453, 374] width 12 height 12
radio input "true"
click at [886, 458] on button "Delete" at bounding box center [863, 470] width 89 height 35
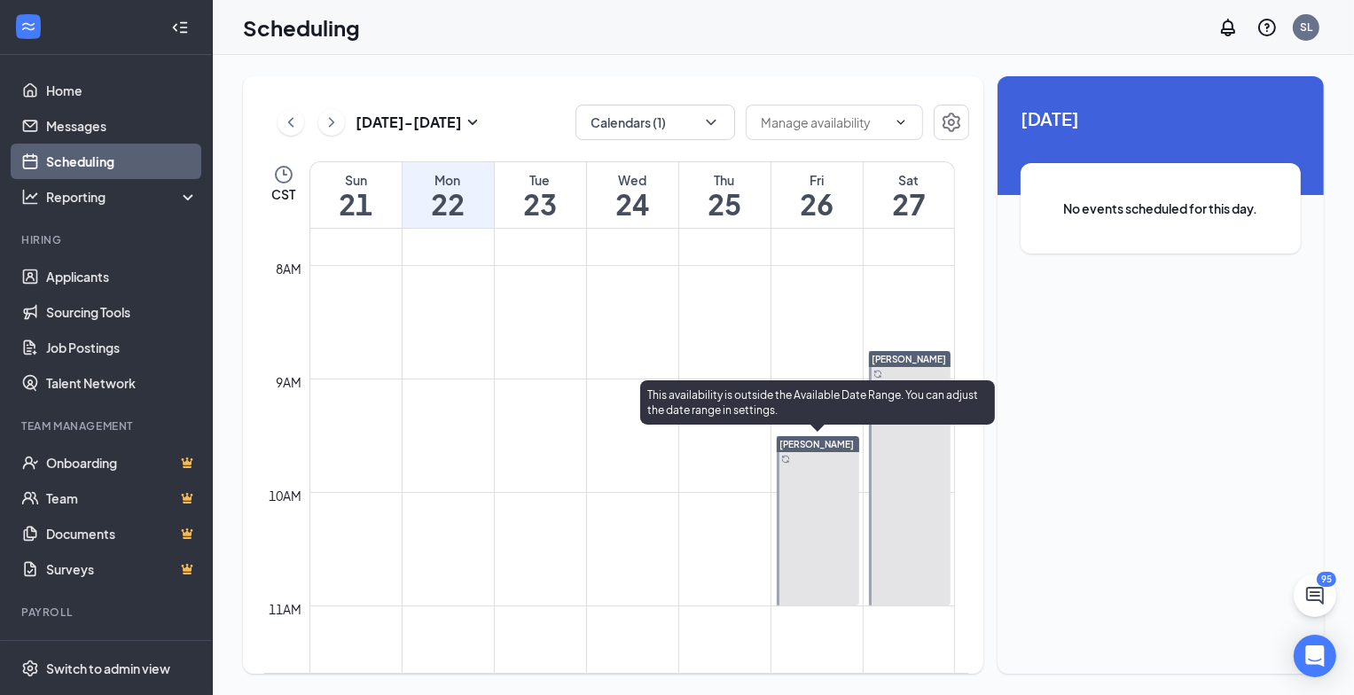
click at [830, 469] on div at bounding box center [817, 520] width 82 height 169
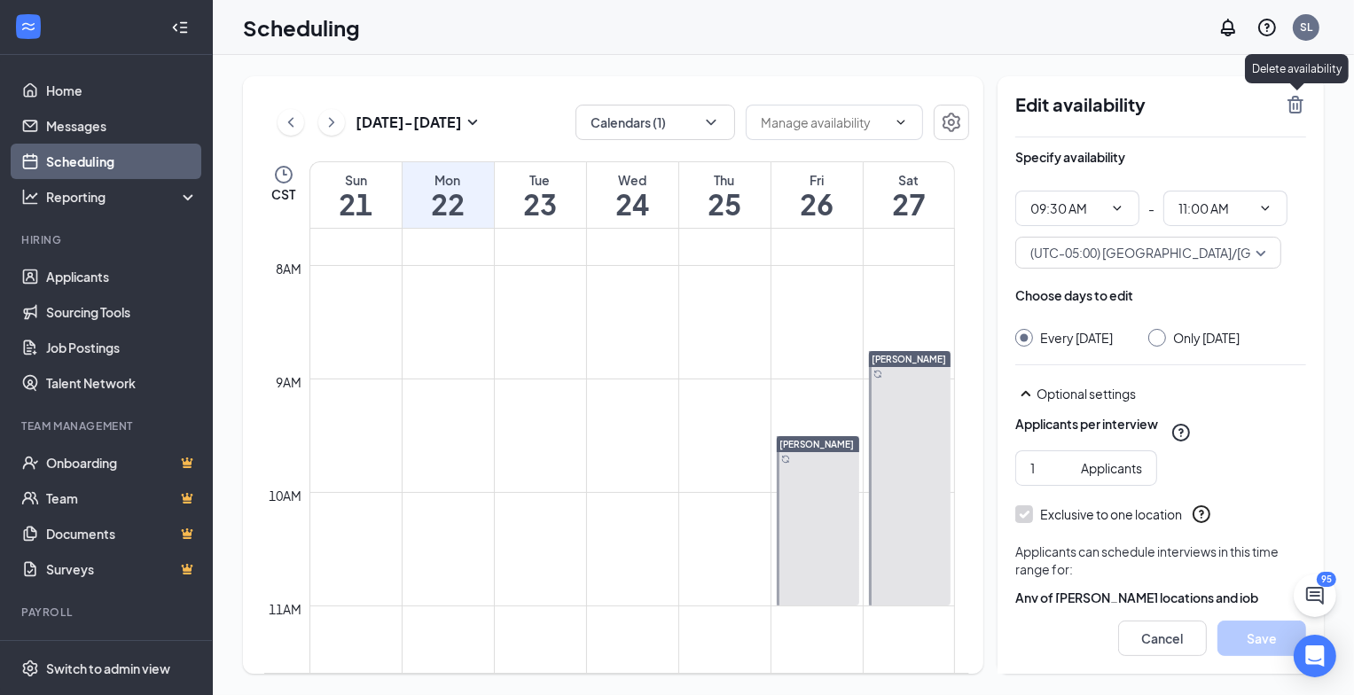
click at [1292, 105] on icon "TrashOutline" at bounding box center [1295, 105] width 16 height 18
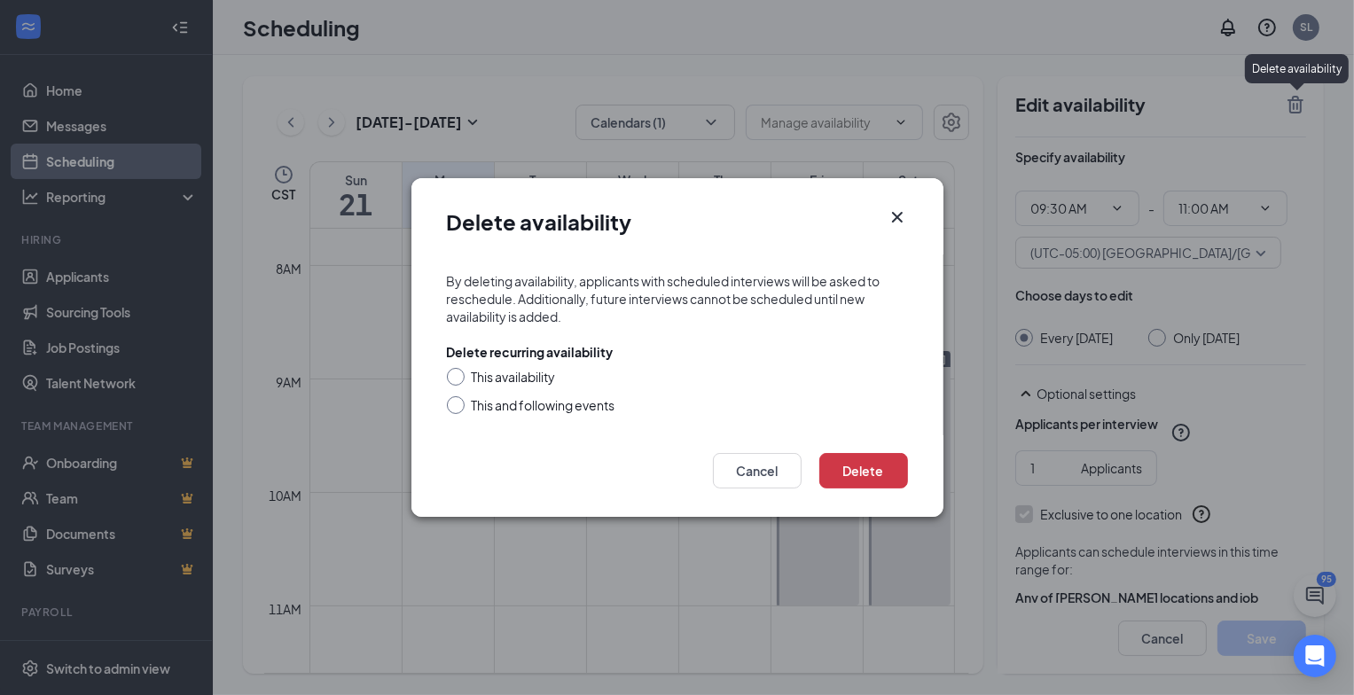
click at [453, 371] on input "This availability" at bounding box center [453, 374] width 12 height 12
radio input "true"
click at [867, 464] on button "Delete" at bounding box center [863, 470] width 89 height 35
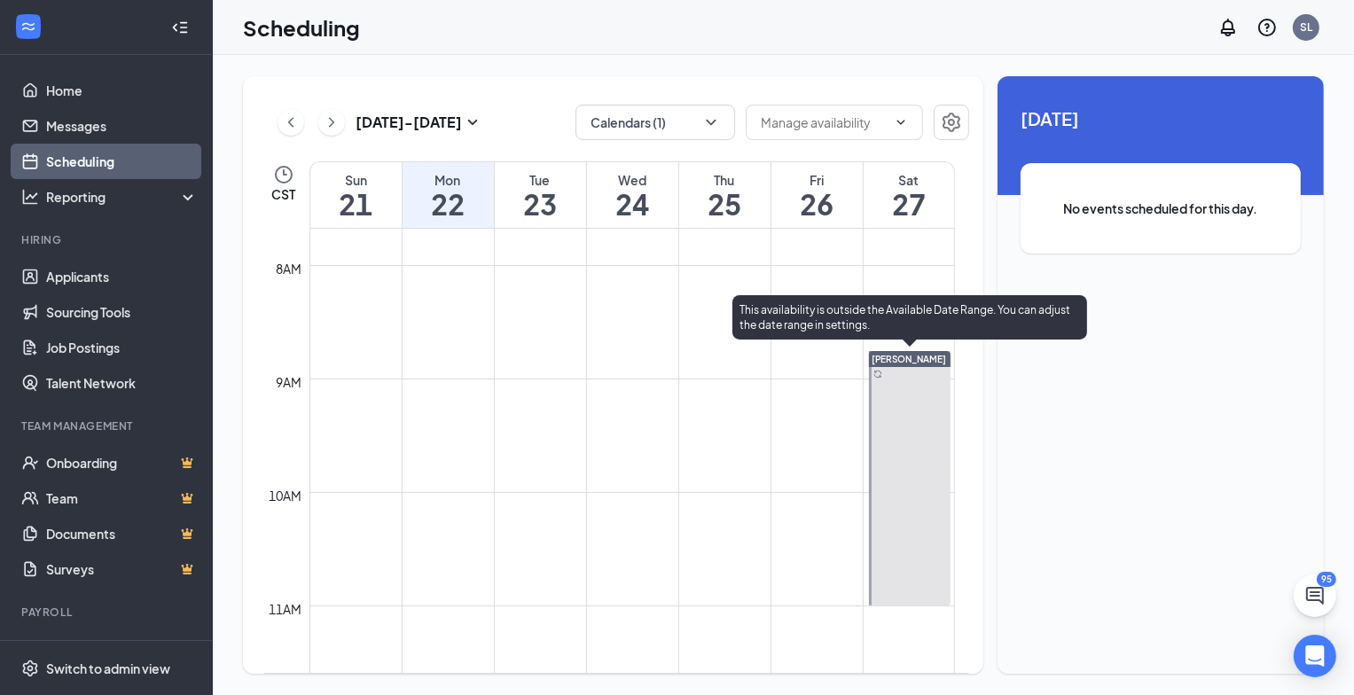
click at [894, 455] on div at bounding box center [910, 478] width 82 height 254
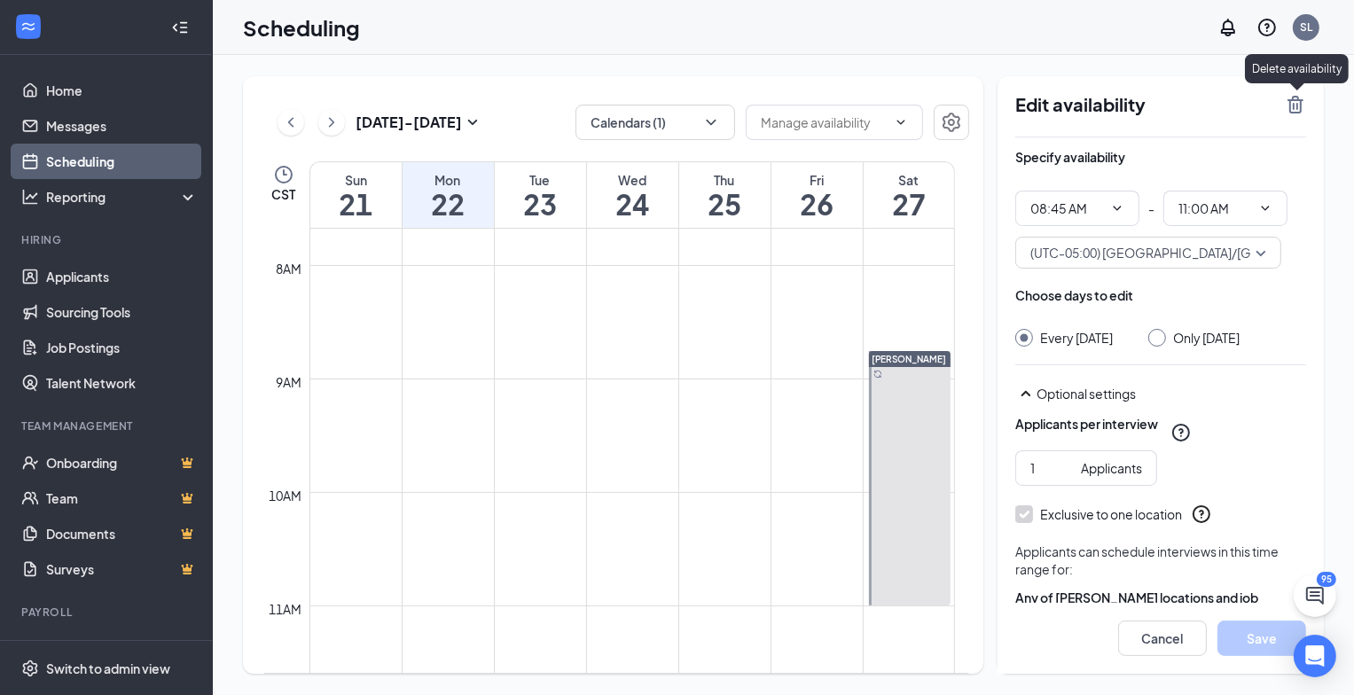
click at [1296, 107] on icon "TrashOutline" at bounding box center [1295, 105] width 16 height 18
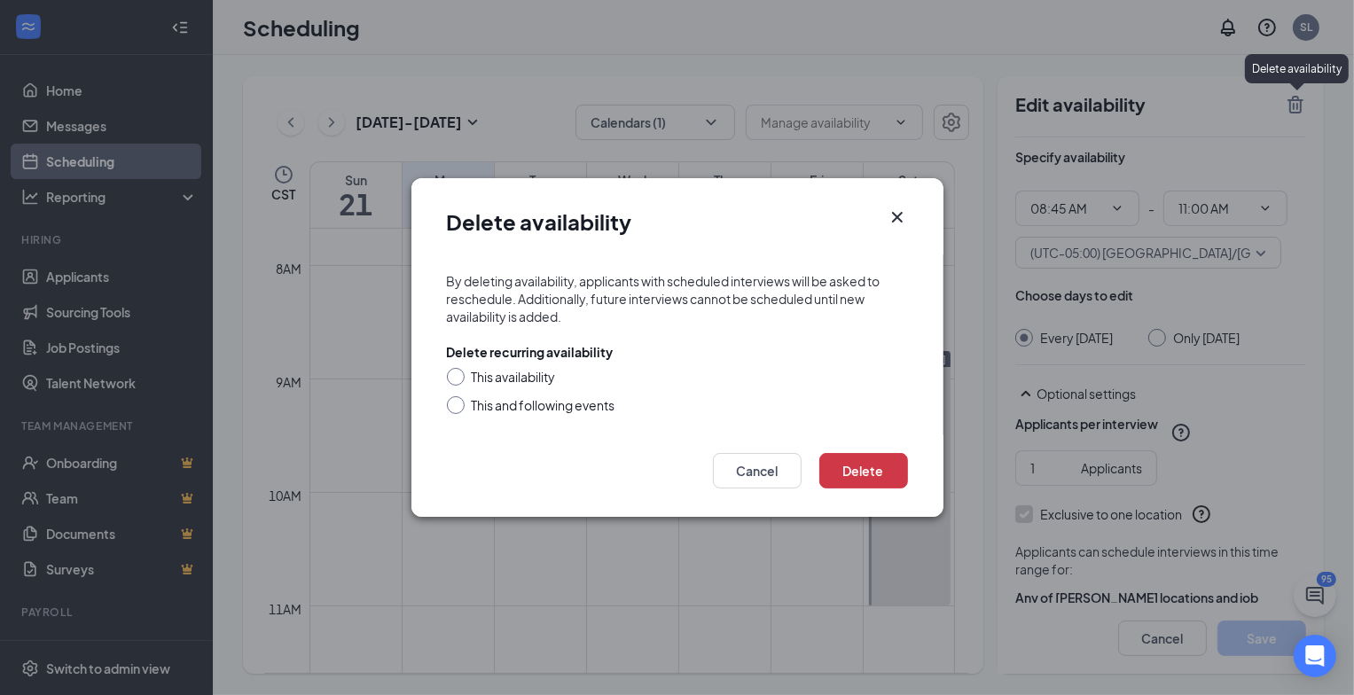
click at [448, 381] on div at bounding box center [456, 377] width 18 height 18
click at [454, 377] on input "This availability" at bounding box center [453, 374] width 12 height 12
radio input "true"
click at [857, 470] on button "Delete" at bounding box center [863, 470] width 89 height 35
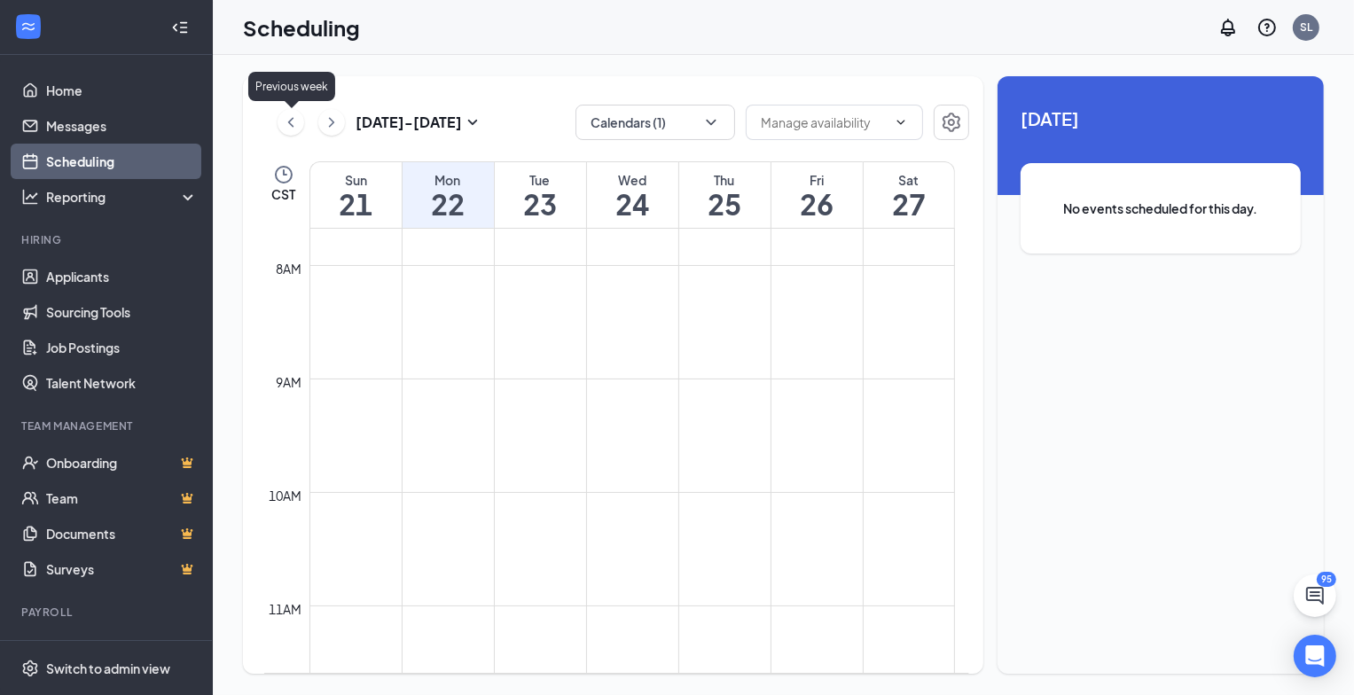
click at [294, 122] on icon "ChevronLeft" at bounding box center [291, 122] width 18 height 21
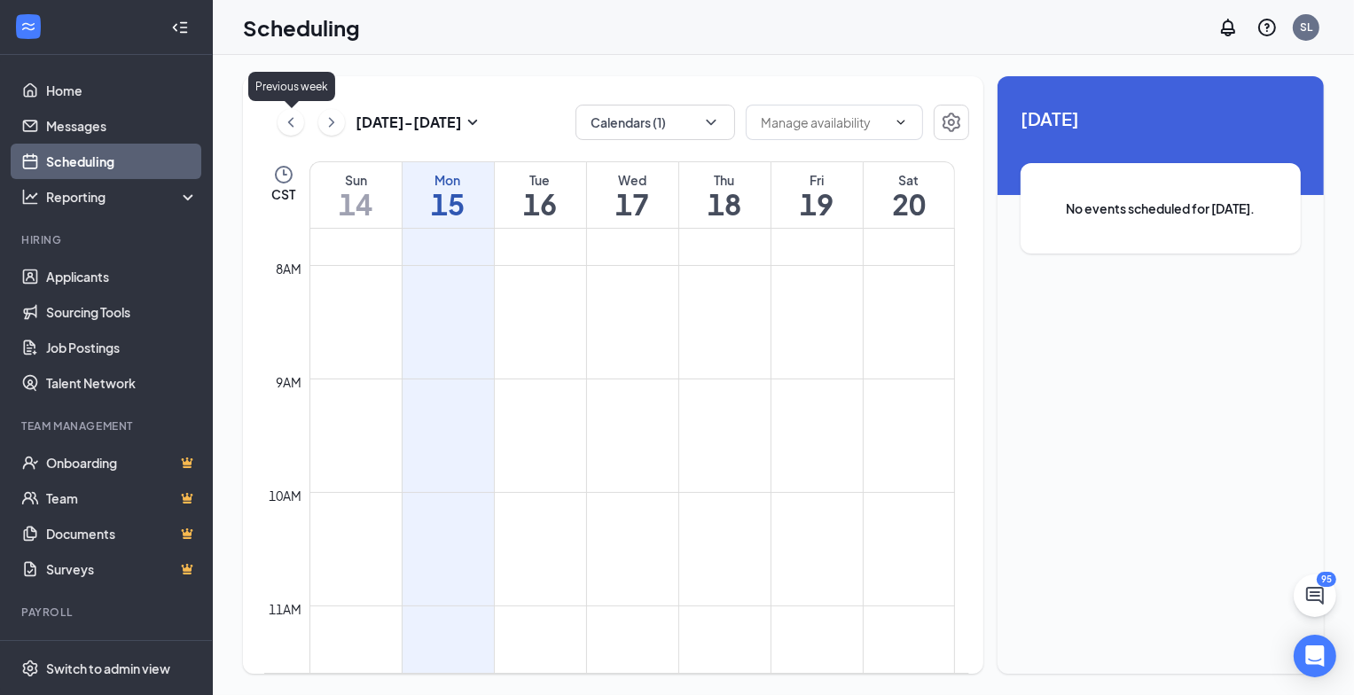
click at [294, 122] on icon "ChevronLeft" at bounding box center [291, 122] width 18 height 21
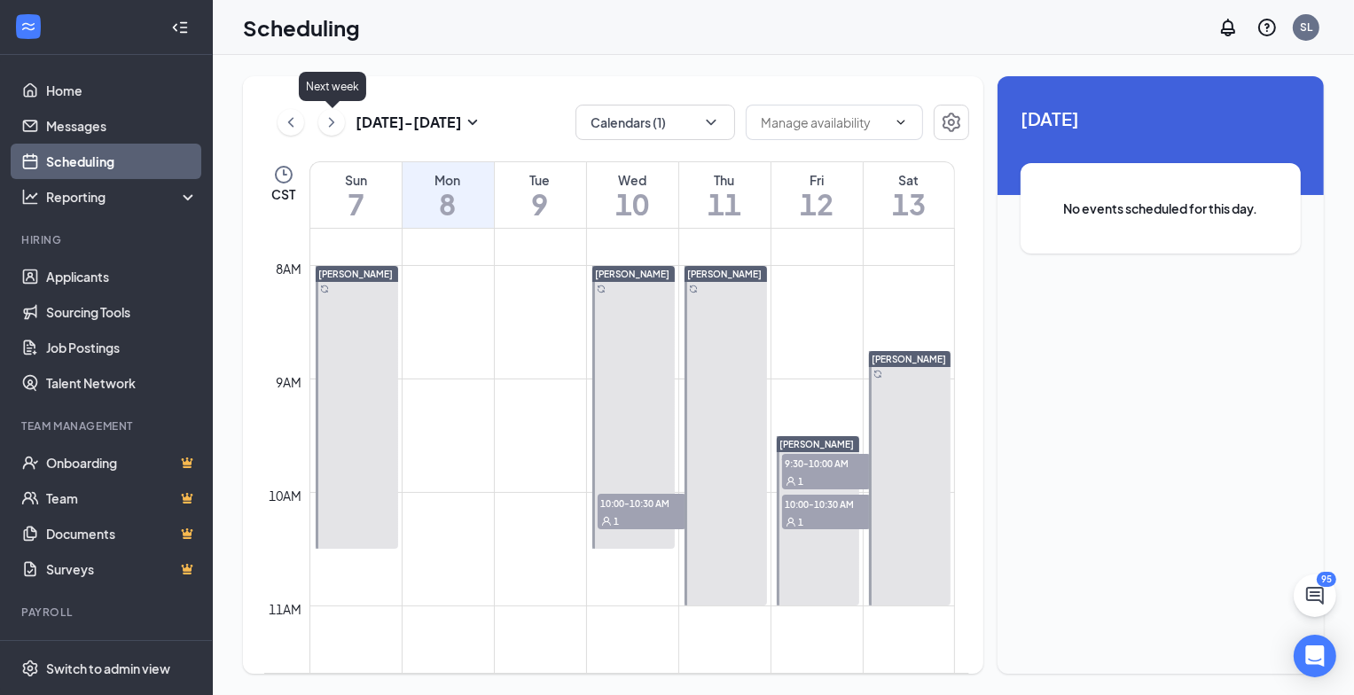
click at [334, 126] on icon "ChevronRight" at bounding box center [332, 122] width 18 height 21
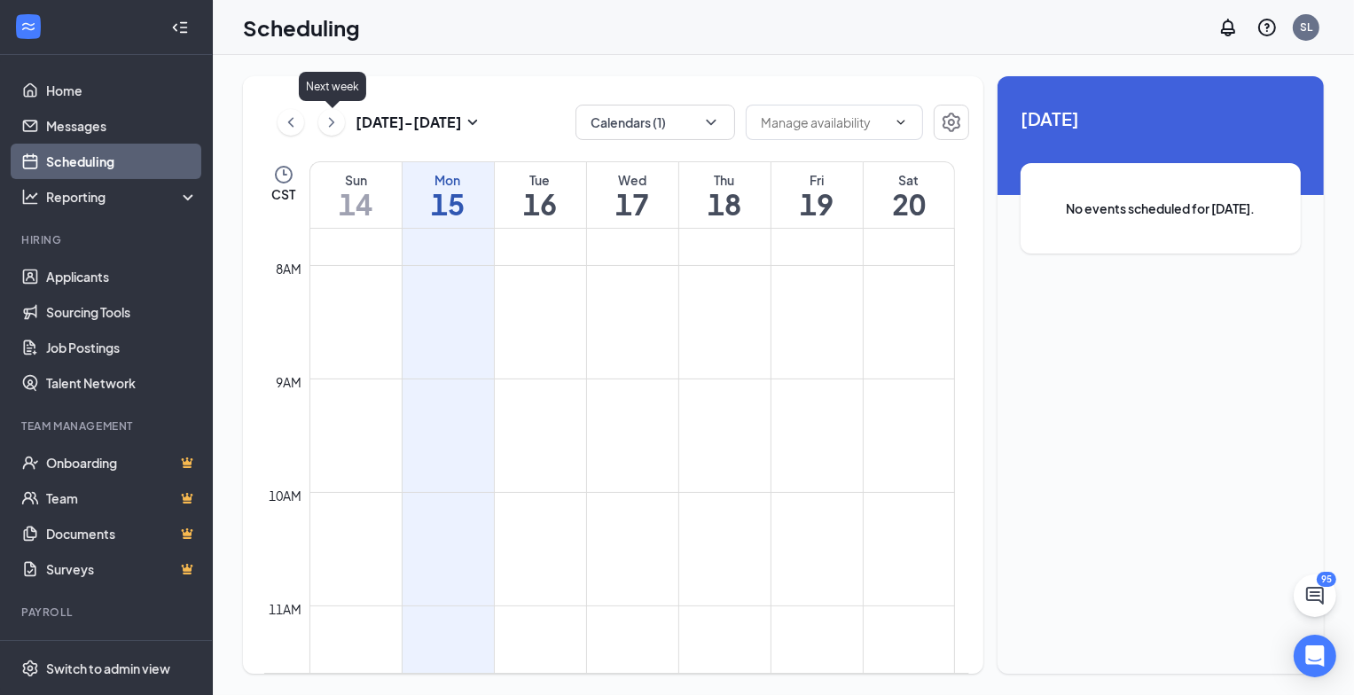
click at [334, 126] on icon "ChevronRight" at bounding box center [332, 122] width 18 height 21
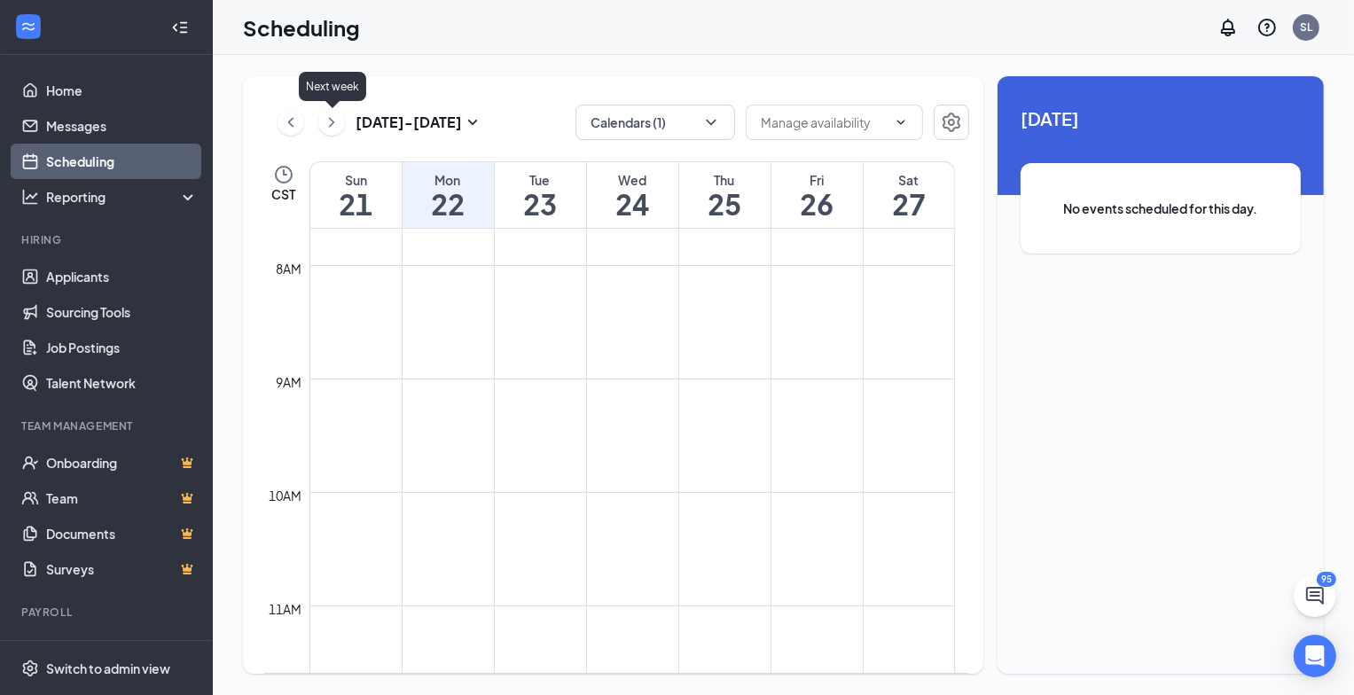
click at [334, 126] on icon "ChevronRight" at bounding box center [332, 122] width 18 height 21
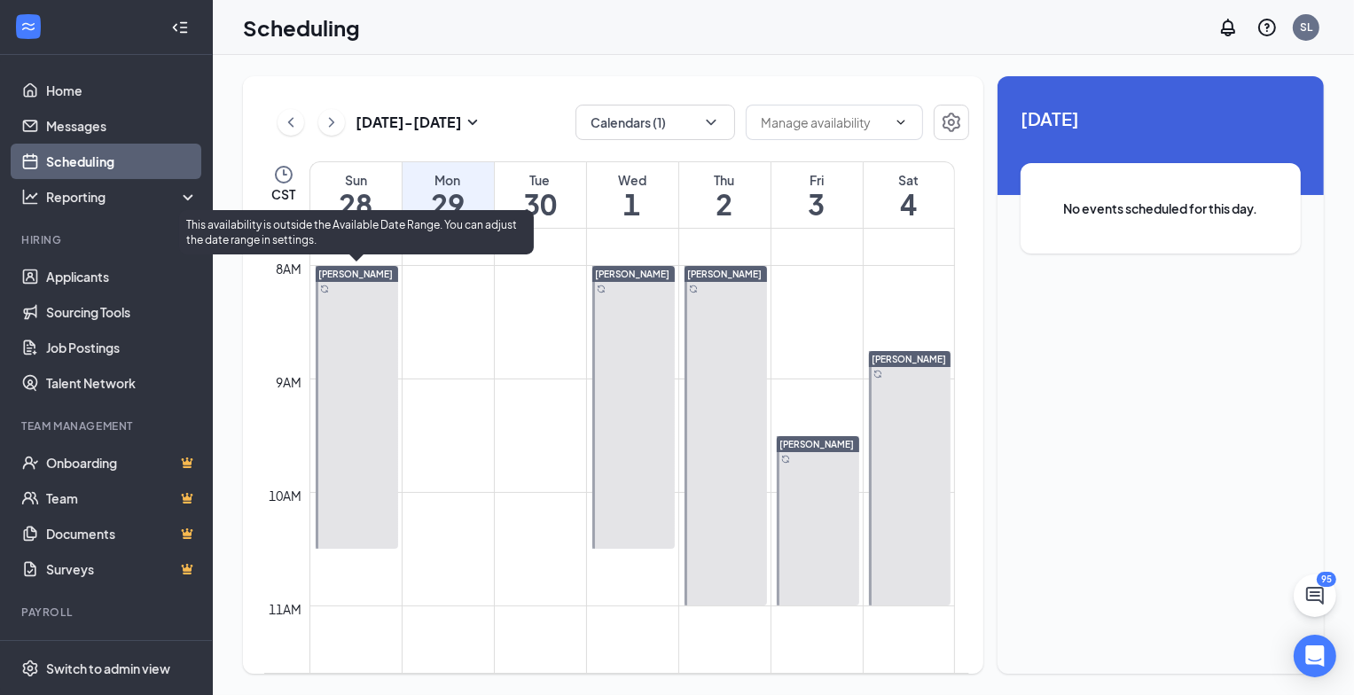
click at [369, 410] on div at bounding box center [357, 407] width 82 height 283
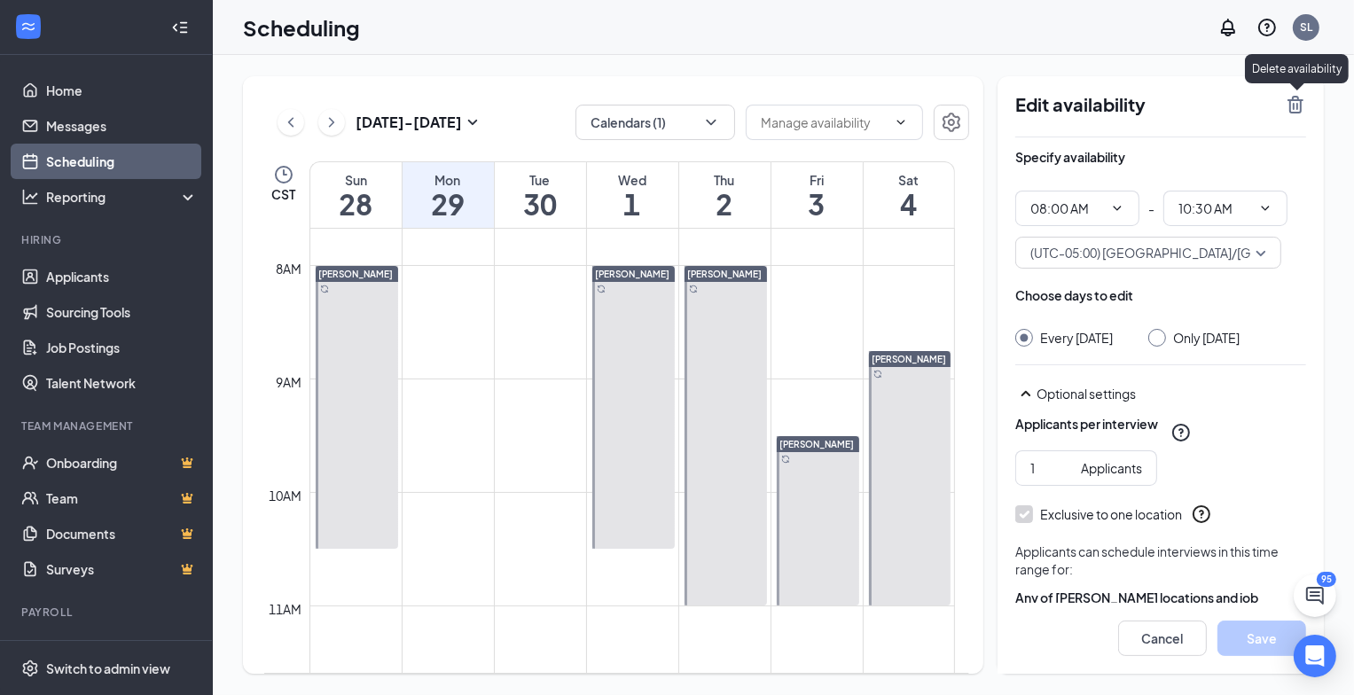
click at [1293, 106] on icon "TrashOutline" at bounding box center [1295, 105] width 16 height 18
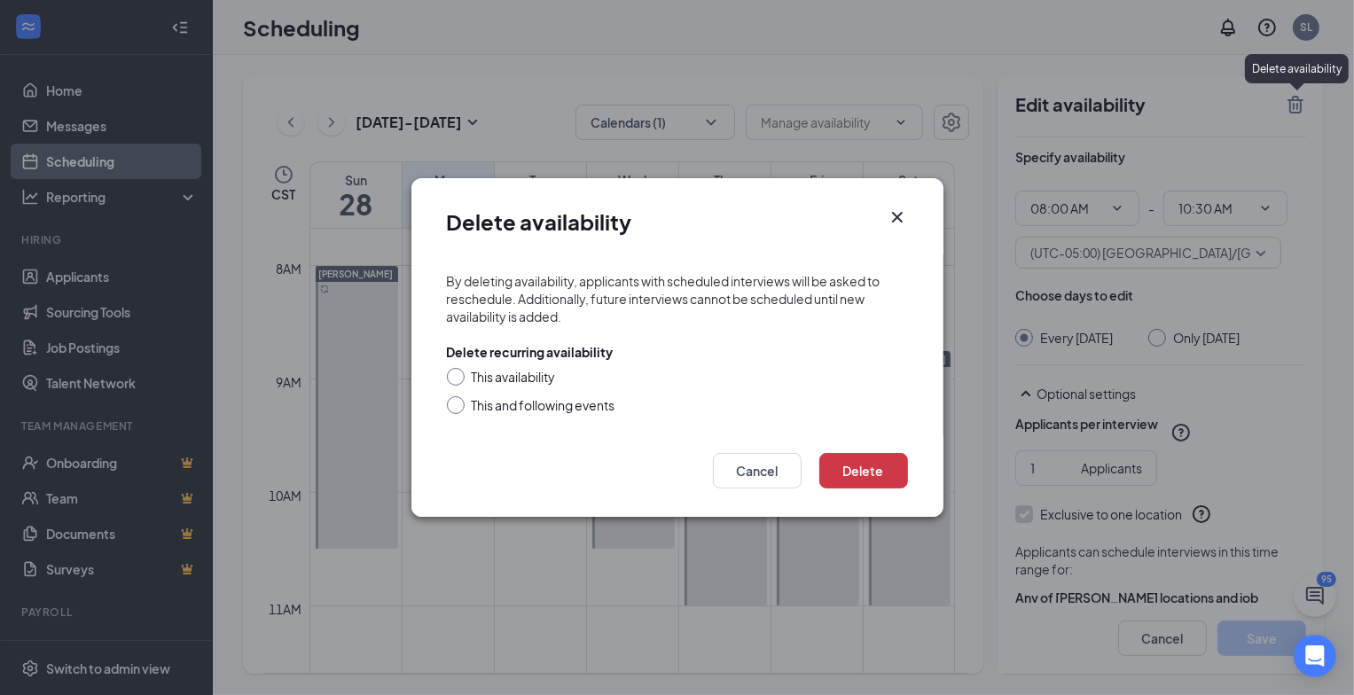
click at [458, 375] on div at bounding box center [456, 377] width 18 height 18
click at [454, 373] on input "This availability" at bounding box center [453, 374] width 12 height 12
radio input "true"
click at [872, 468] on button "Delete" at bounding box center [863, 470] width 89 height 35
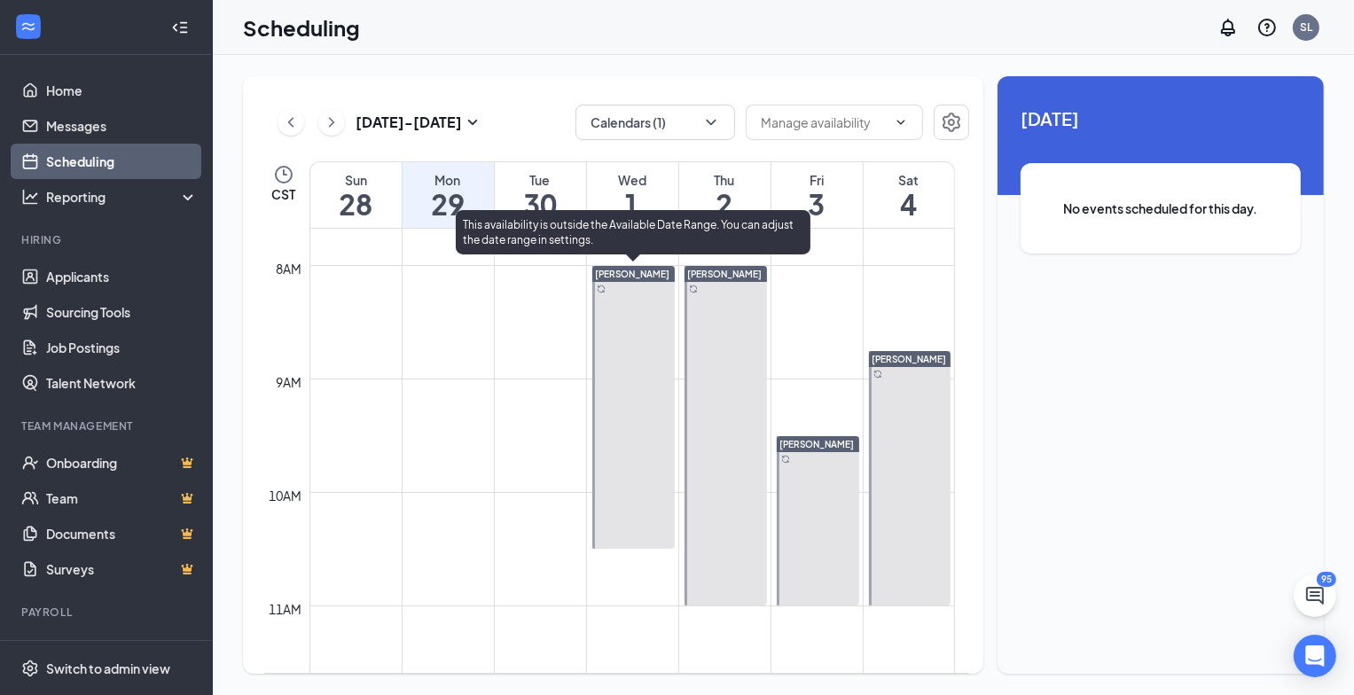
click at [640, 416] on div at bounding box center [633, 407] width 82 height 283
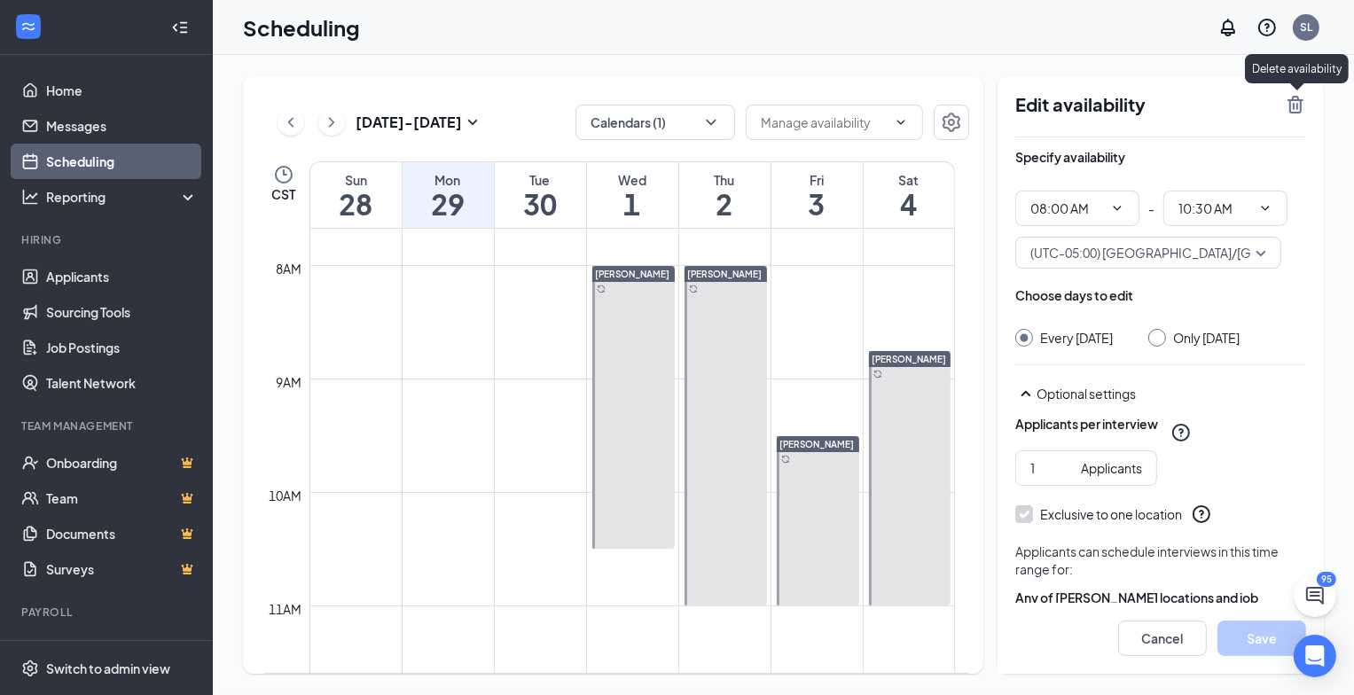
click at [1298, 107] on icon "TrashOutline" at bounding box center [1295, 105] width 16 height 18
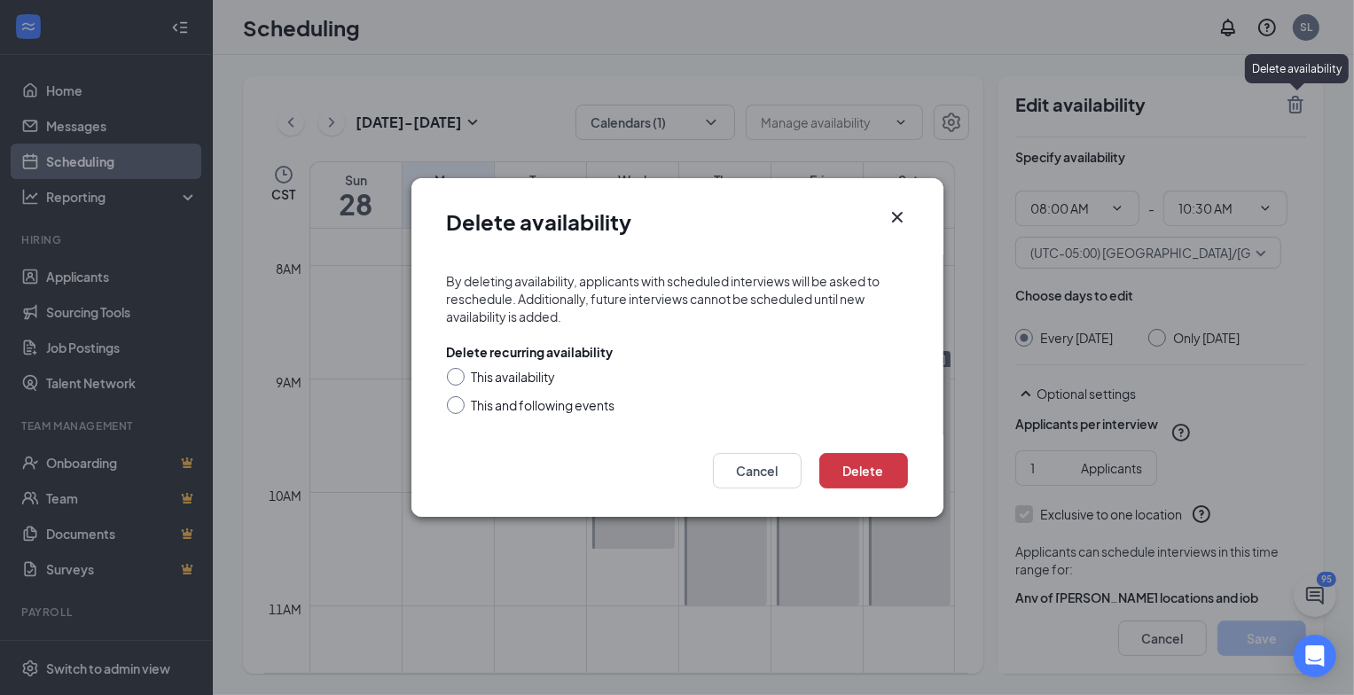
click at [451, 378] on input "This availability" at bounding box center [453, 374] width 12 height 12
radio input "true"
click at [860, 467] on button "Delete" at bounding box center [863, 470] width 89 height 35
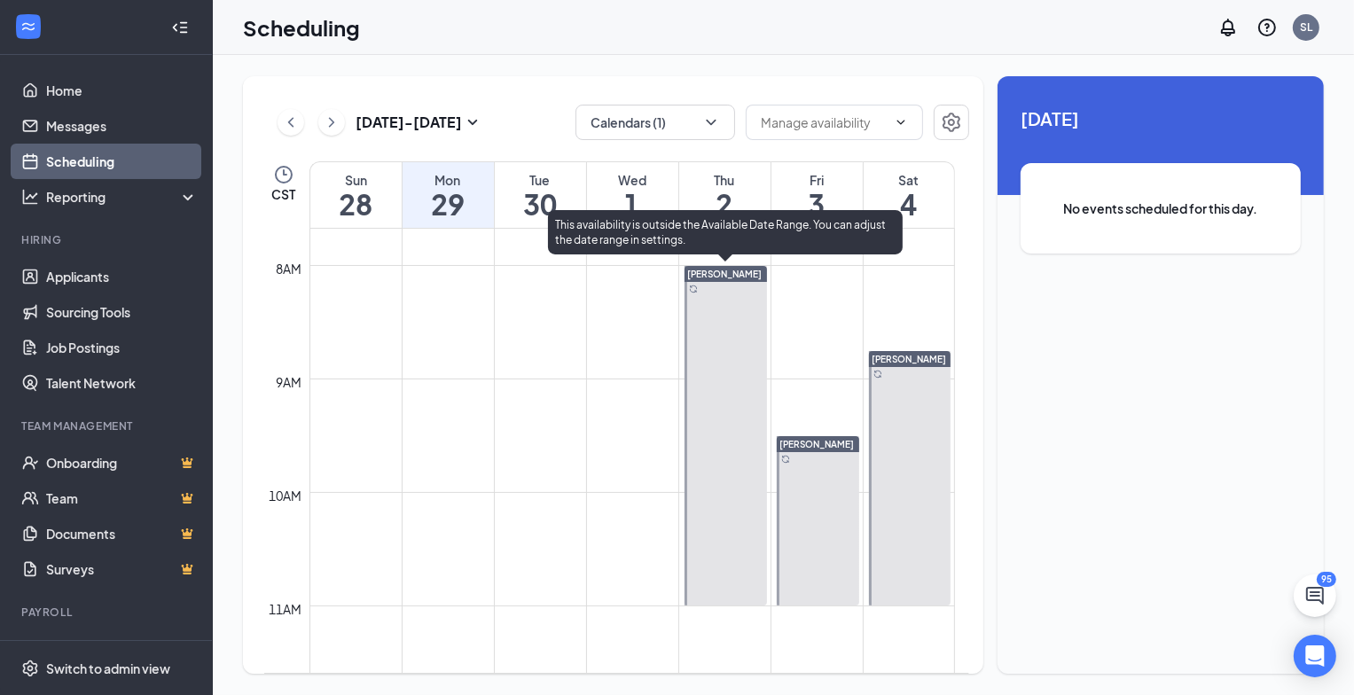
click at [706, 457] on div at bounding box center [725, 435] width 82 height 339
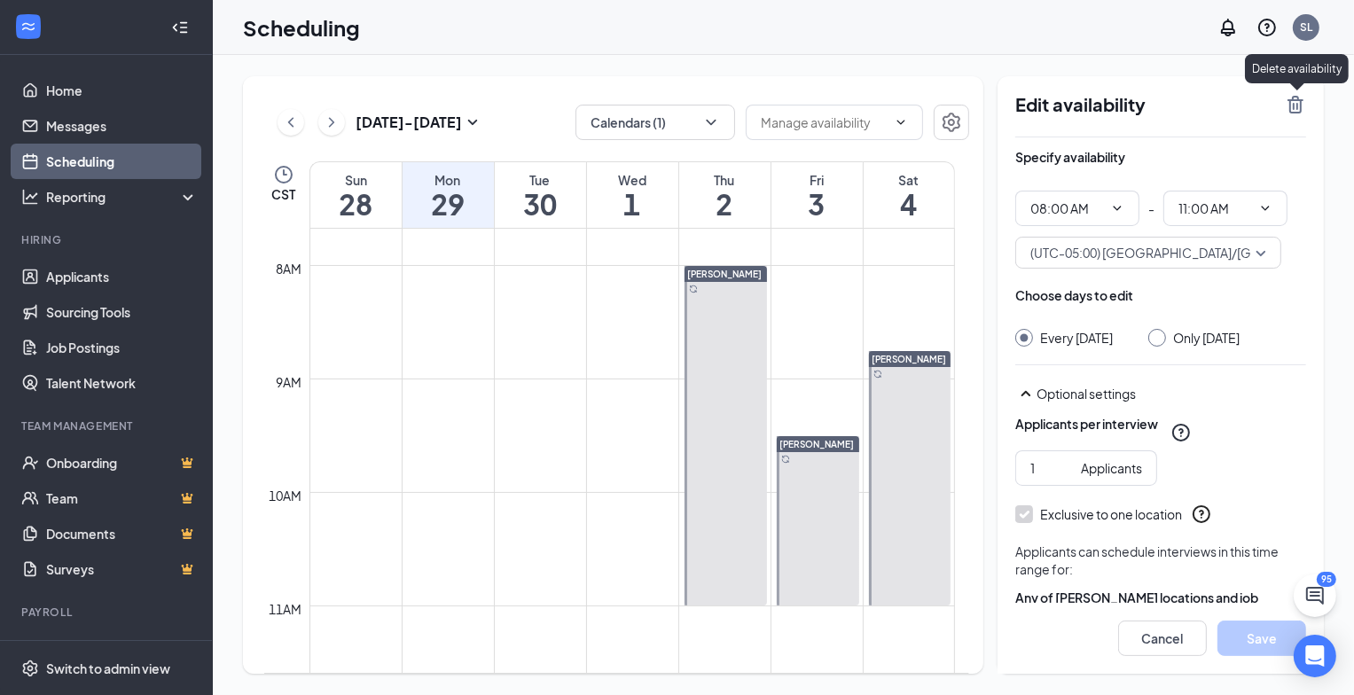
click at [1293, 105] on icon "TrashOutline" at bounding box center [1295, 105] width 16 height 18
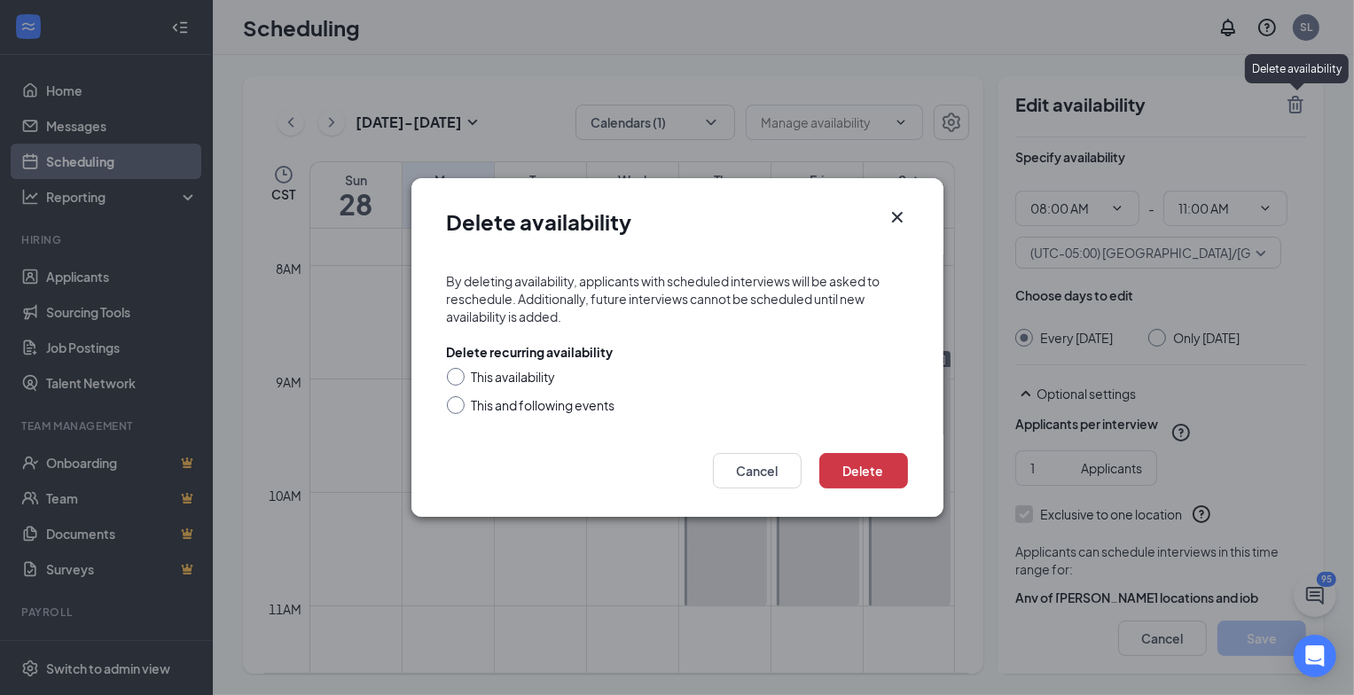
click at [454, 373] on input "This availability" at bounding box center [453, 374] width 12 height 12
radio input "true"
click at [869, 468] on button "Delete" at bounding box center [863, 470] width 89 height 35
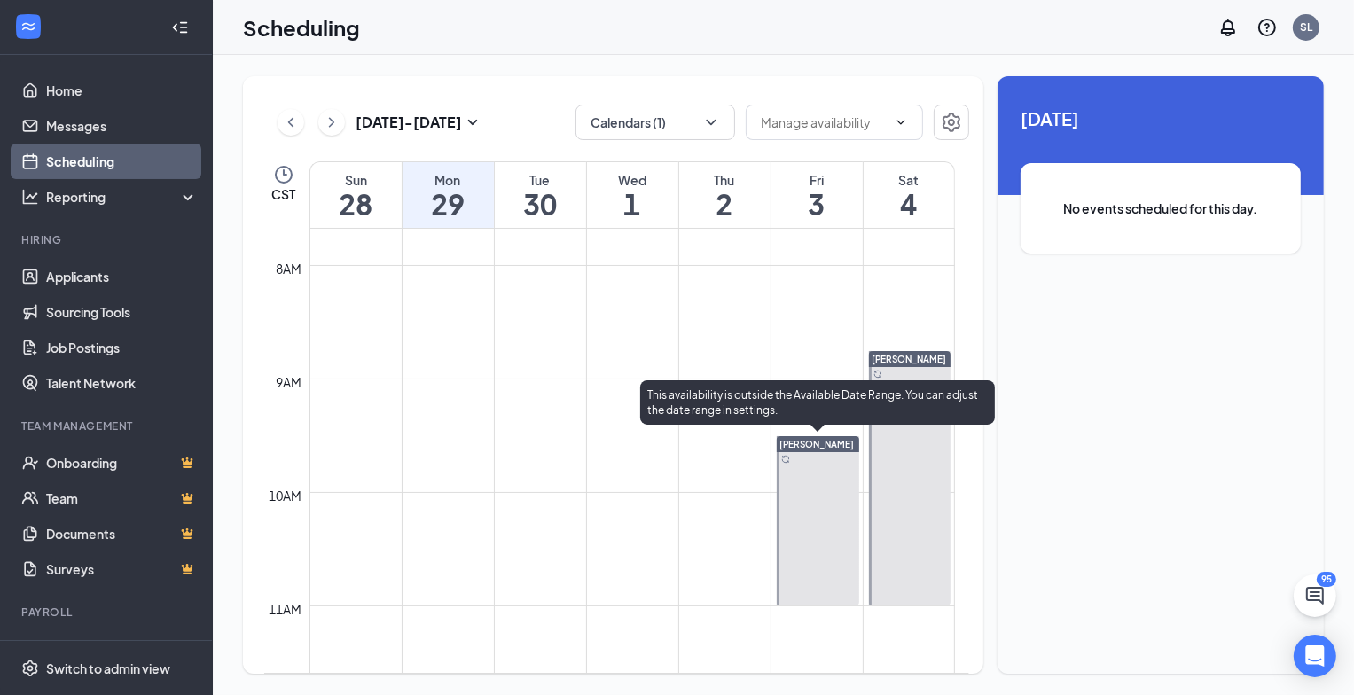
click at [814, 483] on div at bounding box center [817, 520] width 82 height 169
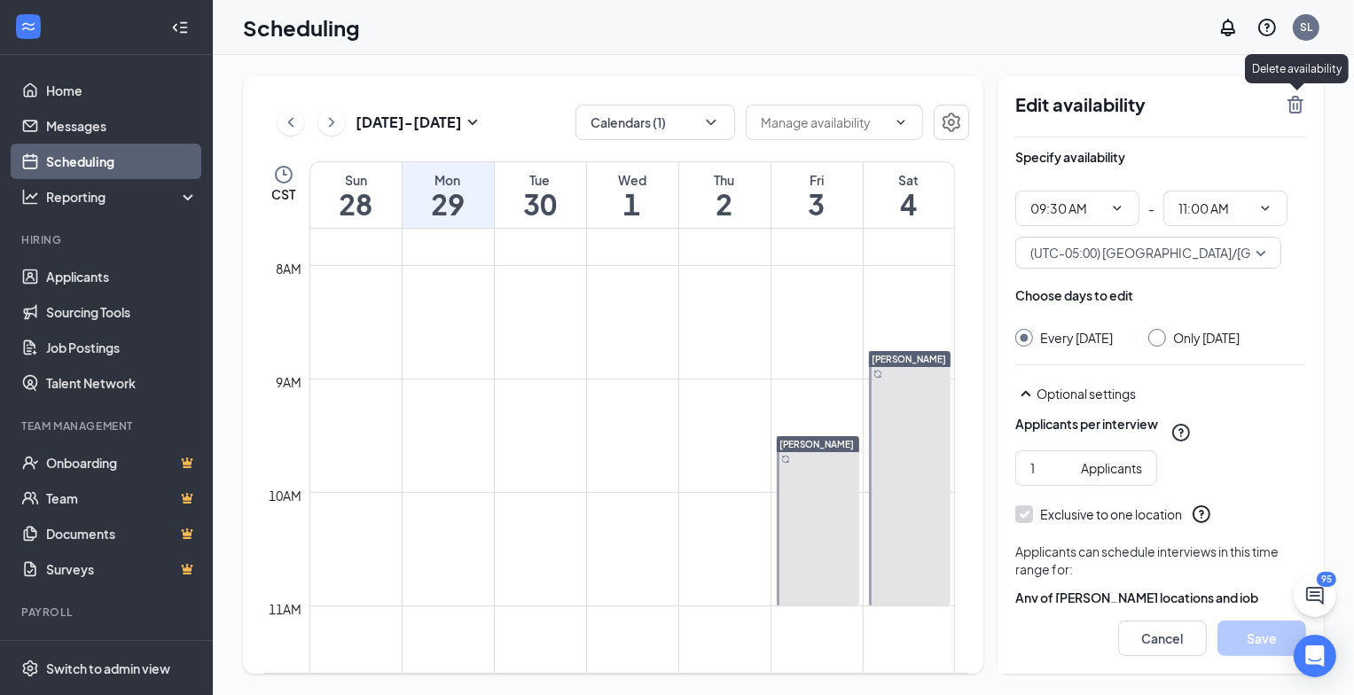
click at [1299, 108] on icon "TrashOutline" at bounding box center [1294, 104] width 21 height 21
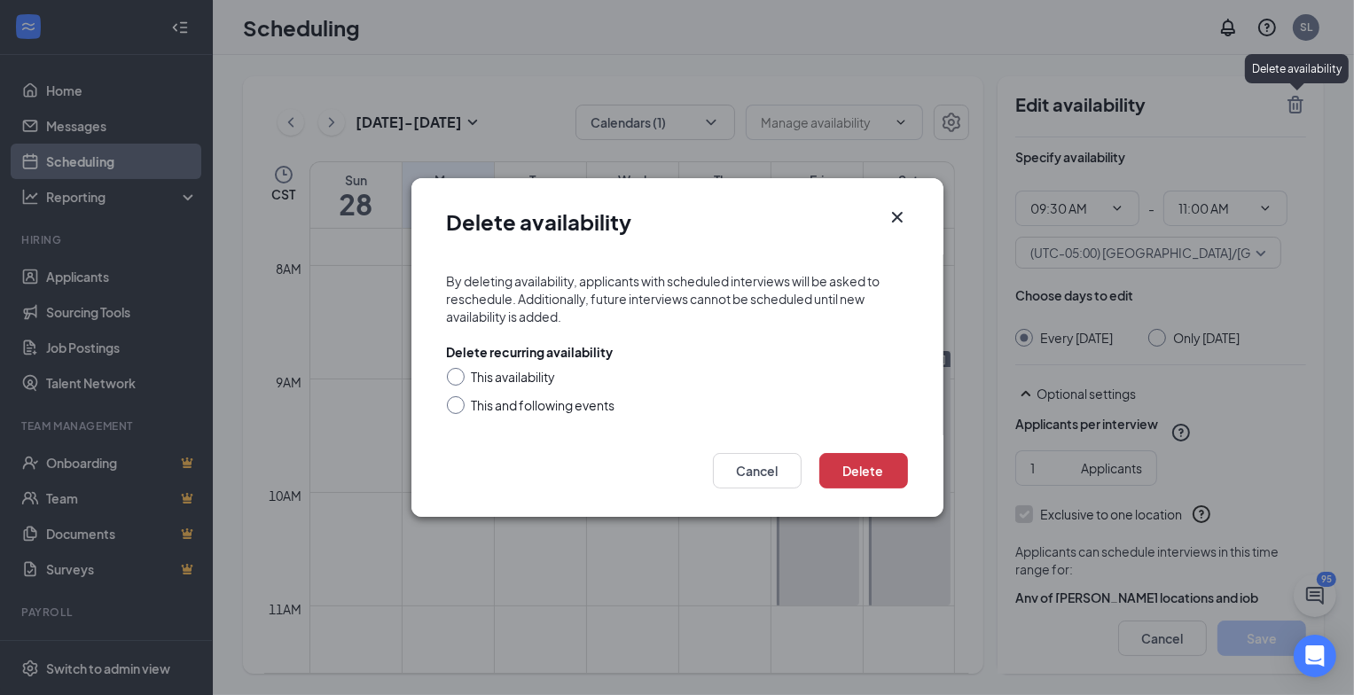
click at [450, 373] on input "This availability" at bounding box center [453, 374] width 12 height 12
radio input "true"
click at [854, 464] on button "Delete" at bounding box center [863, 470] width 89 height 35
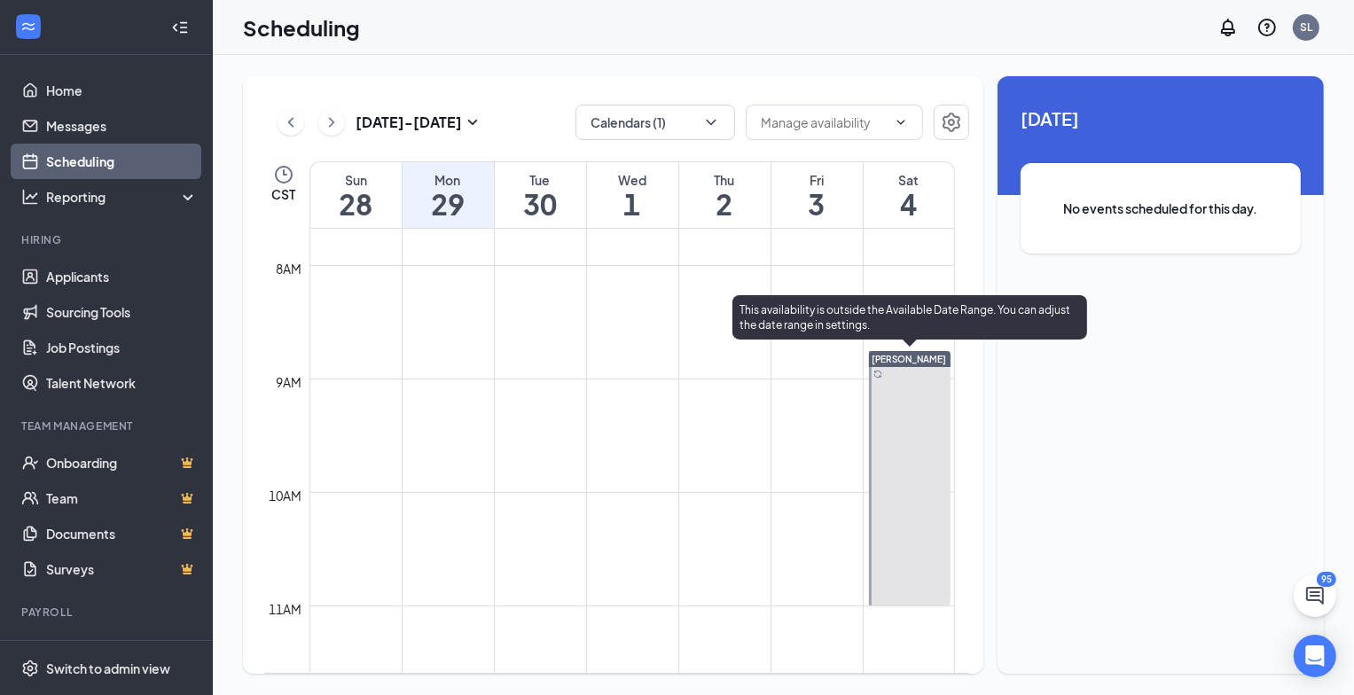
click at [889, 467] on div at bounding box center [910, 478] width 82 height 254
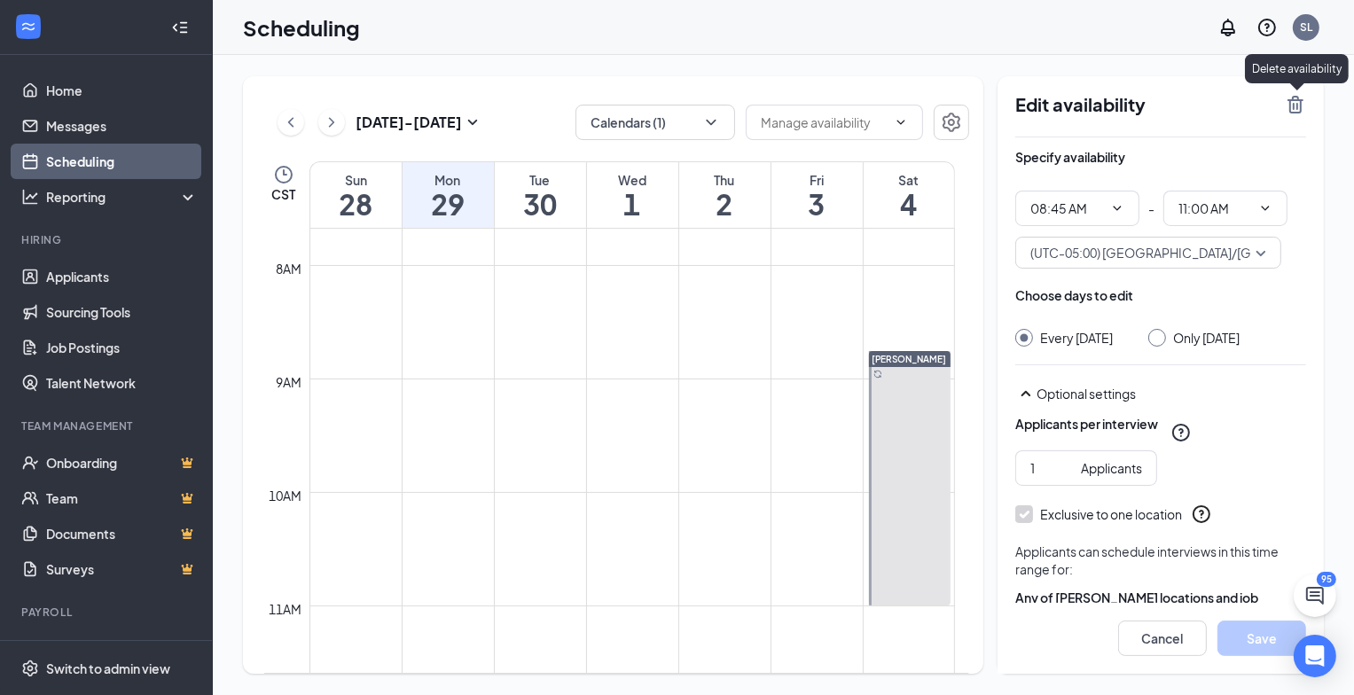
click at [1299, 103] on icon "TrashOutline" at bounding box center [1295, 105] width 16 height 18
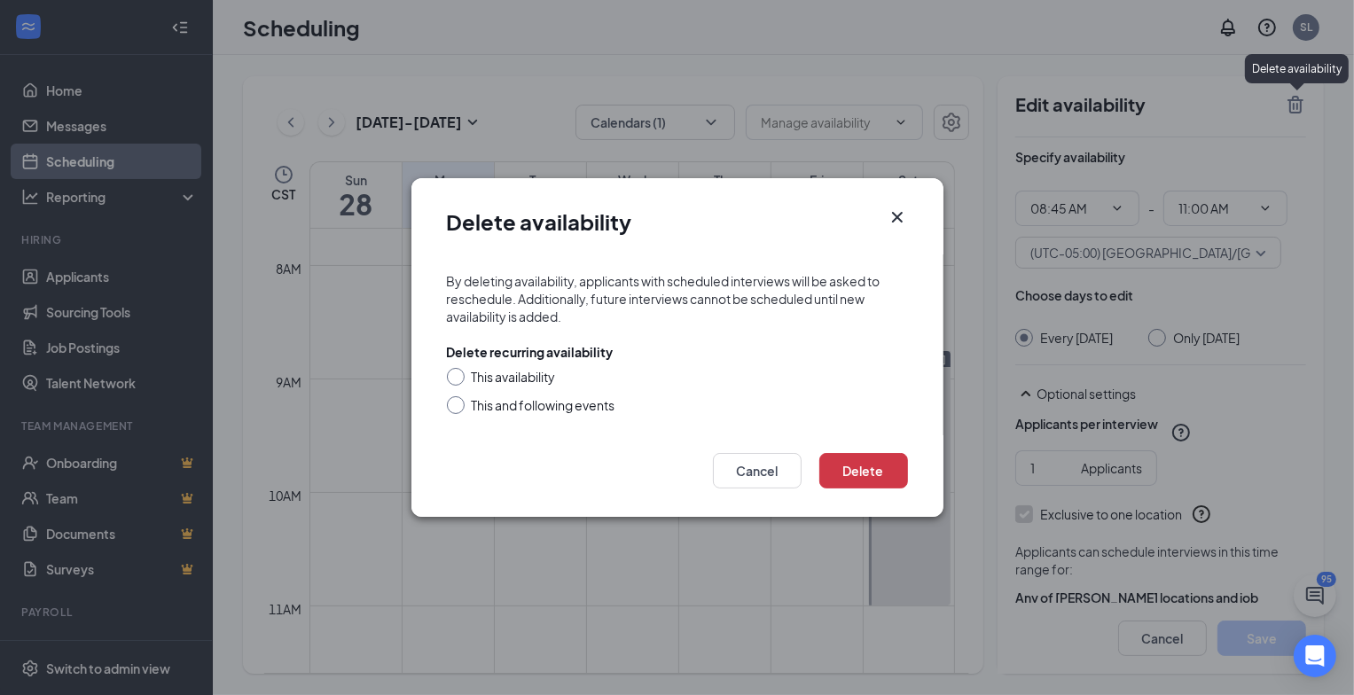
click at [452, 377] on input "This availability" at bounding box center [453, 374] width 12 height 12
radio input "true"
click at [872, 465] on button "Delete" at bounding box center [863, 470] width 89 height 35
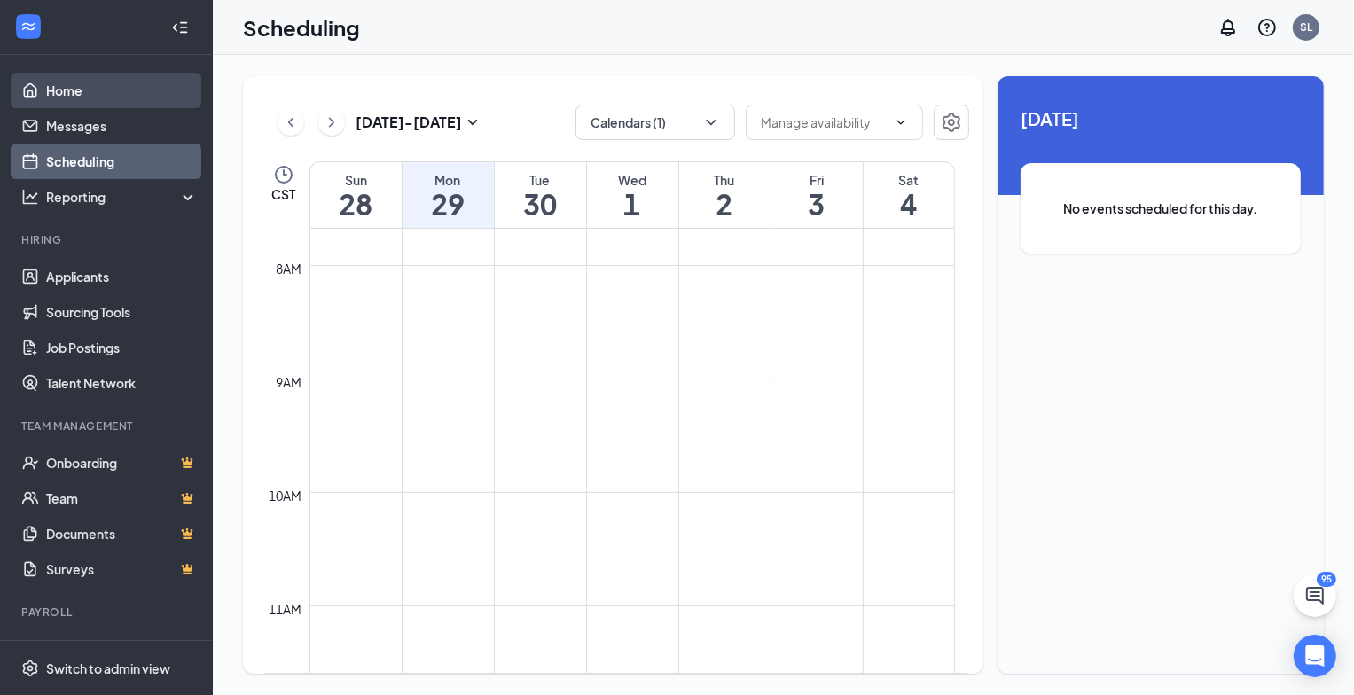
click at [50, 90] on link "Home" at bounding box center [122, 90] width 152 height 35
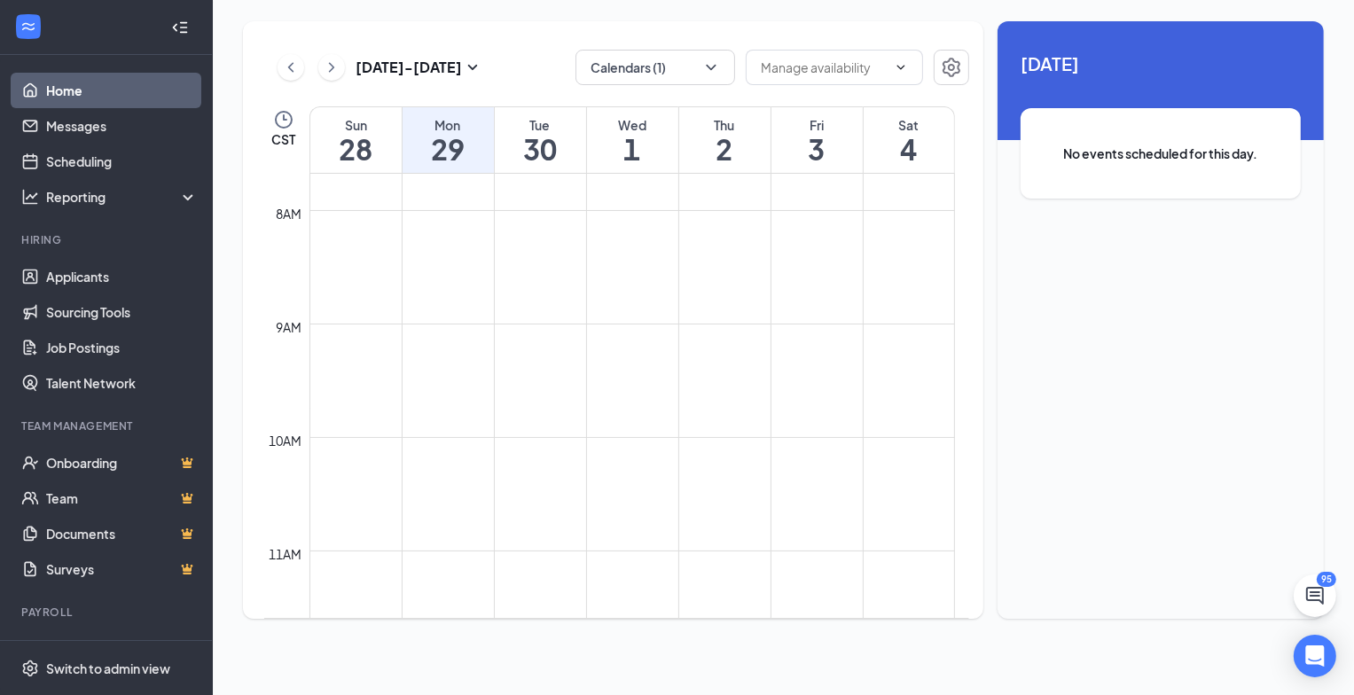
click at [46, 90] on link "Home" at bounding box center [122, 90] width 152 height 35
click at [71, 86] on link "Home" at bounding box center [122, 90] width 152 height 35
click at [59, 280] on link "Applicants" at bounding box center [122, 276] width 152 height 35
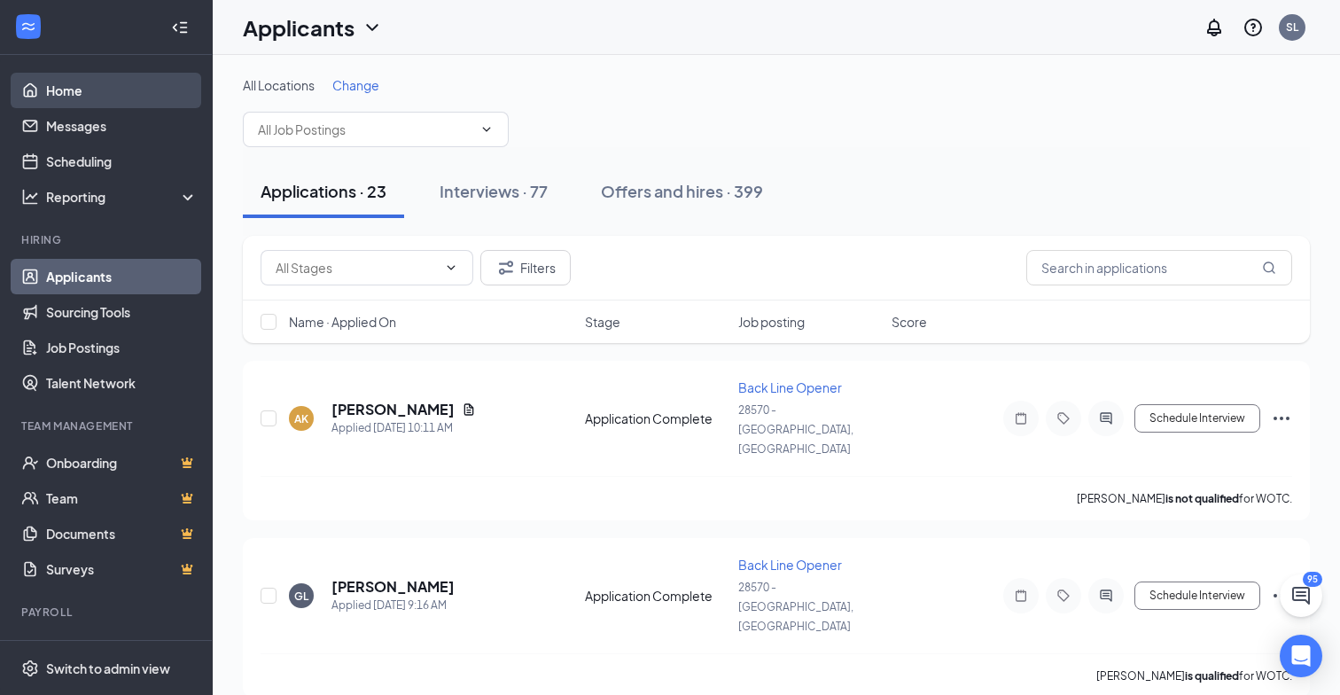
click at [54, 82] on link "Home" at bounding box center [122, 90] width 152 height 35
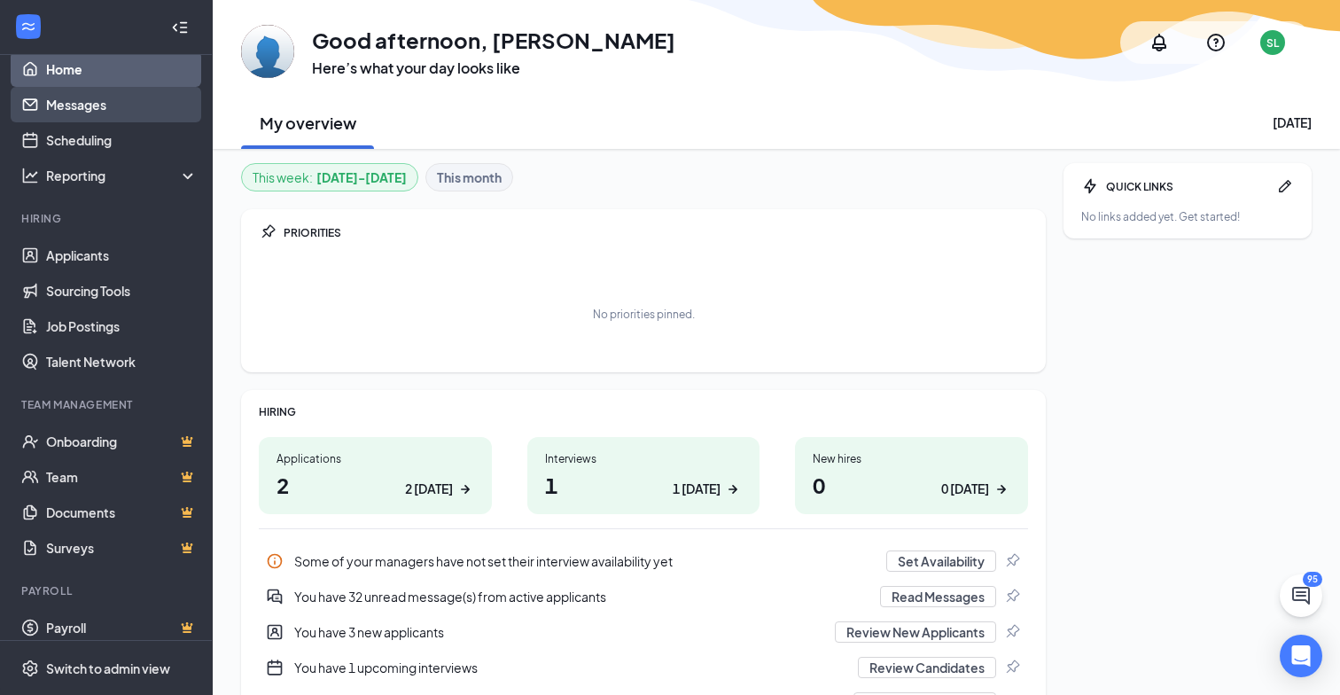
scroll to position [34, 0]
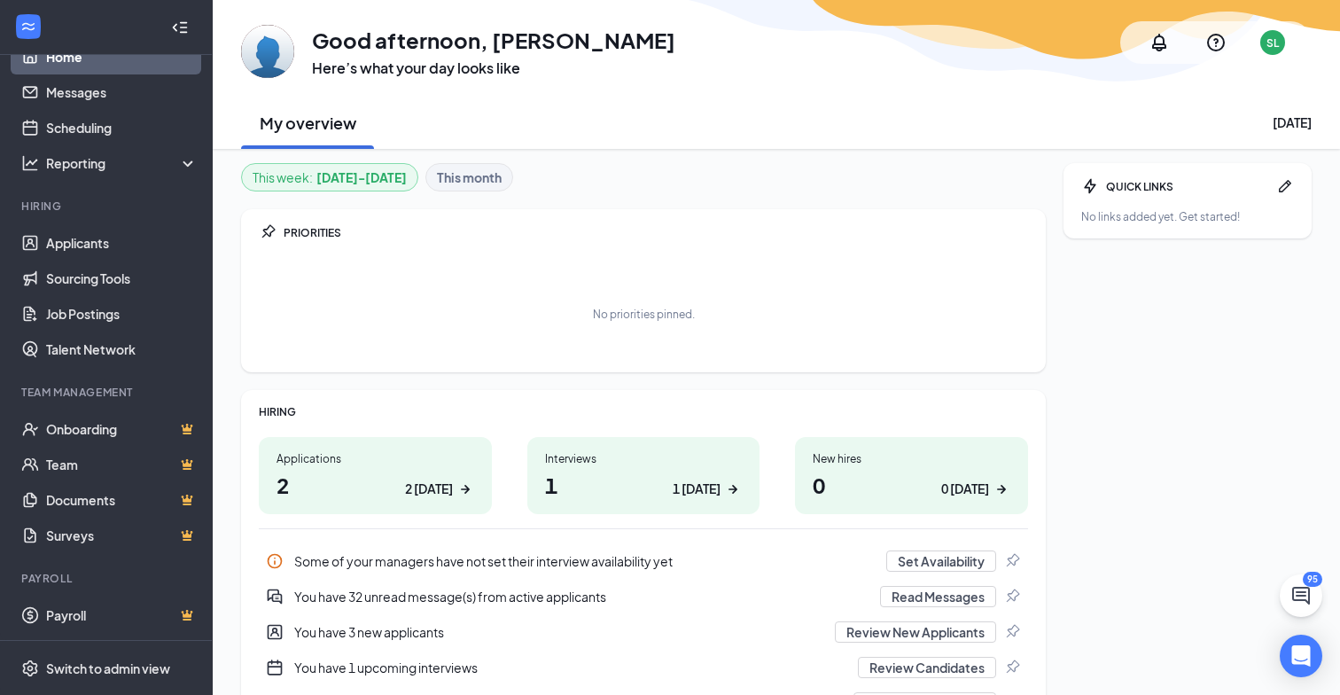
click at [433, 662] on div "You have 1 upcoming interviews" at bounding box center [570, 668] width 553 height 18
click at [95, 253] on link "Applicants" at bounding box center [122, 242] width 152 height 35
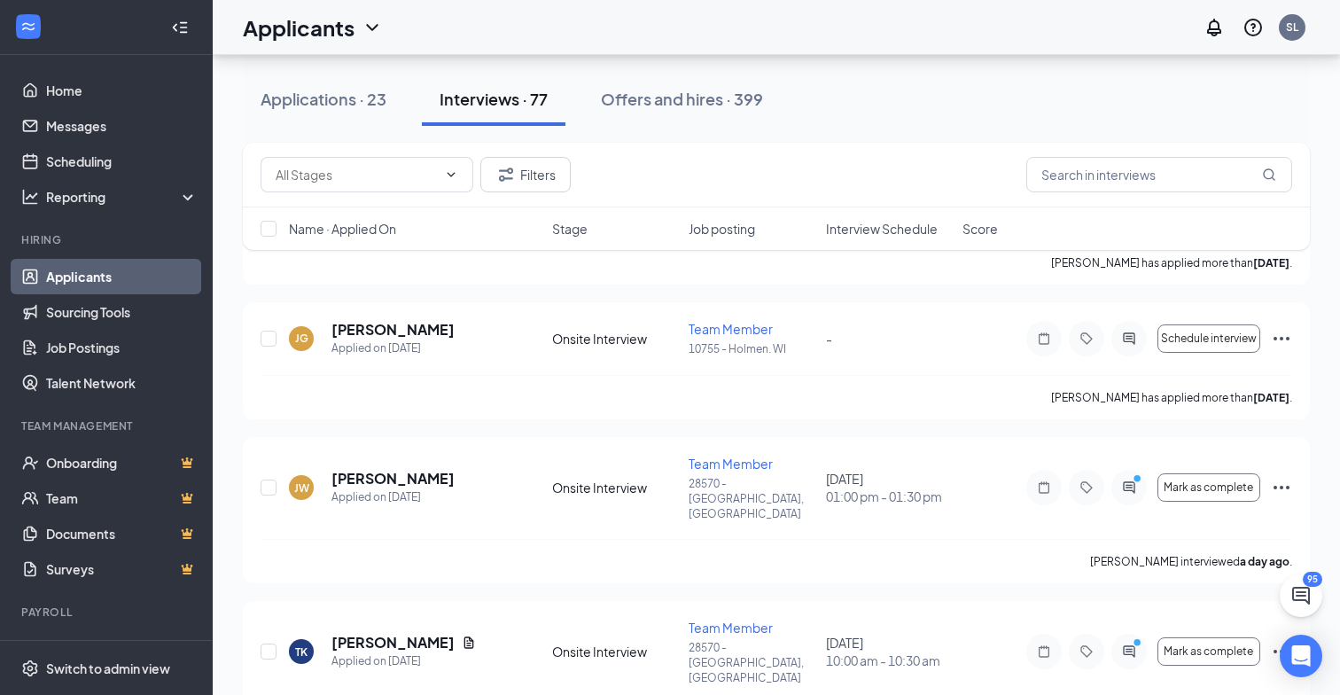
scroll to position [1950, 0]
